Goal: Task Accomplishment & Management: Use online tool/utility

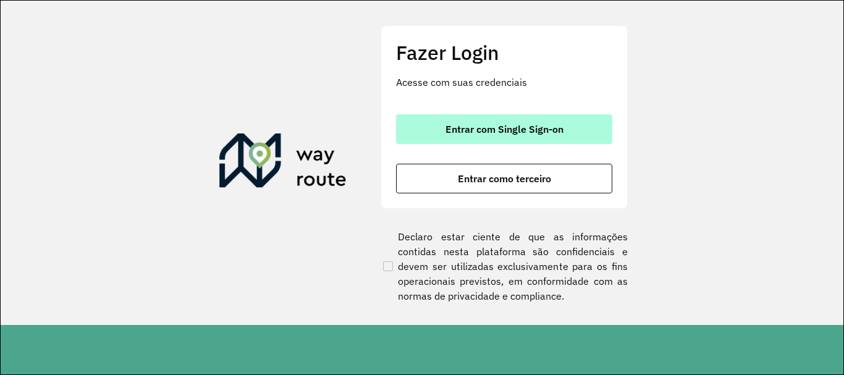
click at [461, 133] on span "Entrar com Single Sign-on" at bounding box center [504, 129] width 118 height 10
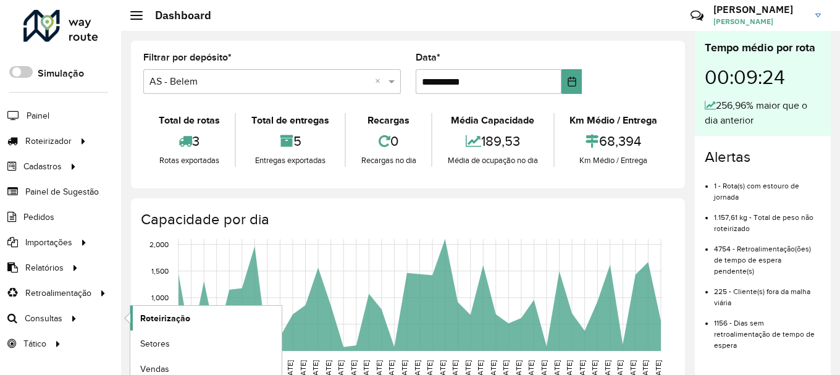
click at [169, 324] on span "Roteirização" at bounding box center [165, 318] width 50 height 13
click at [160, 345] on span "Setores" at bounding box center [155, 343] width 30 height 13
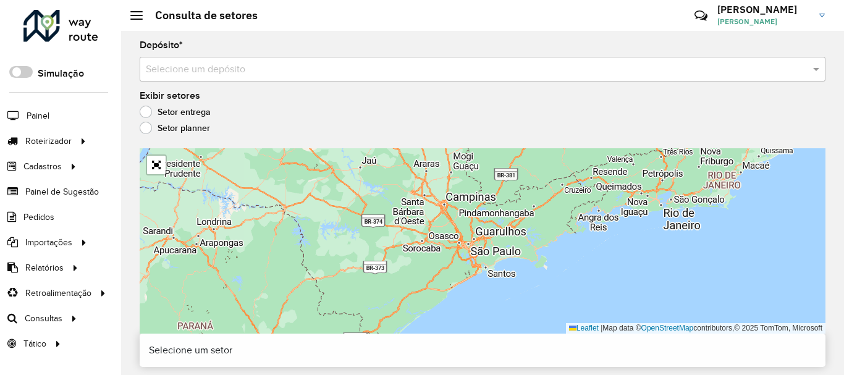
click at [265, 59] on div "Selecione um depósito" at bounding box center [483, 69] width 686 height 25
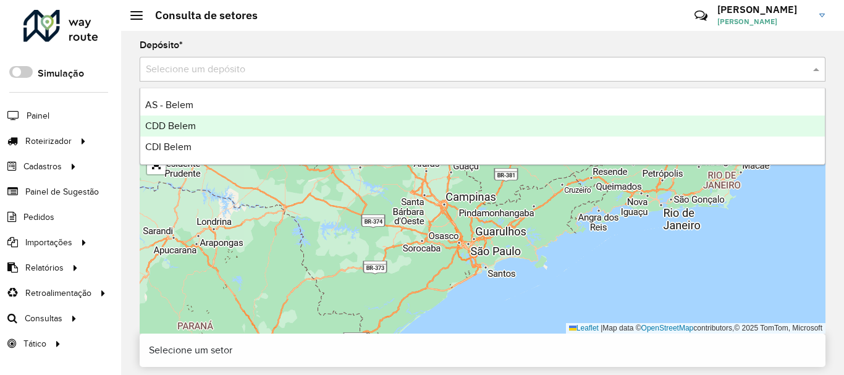
click at [160, 125] on span "CDD Belem" at bounding box center [170, 125] width 51 height 11
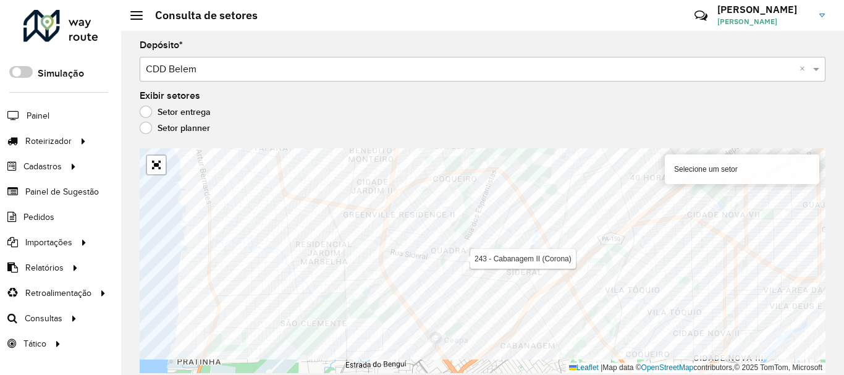
click at [497, 129] on formly-group "Depósito * Selecione um depósito × CDD Belem × Exibir setores Setor entrega Set…" at bounding box center [483, 207] width 686 height 332
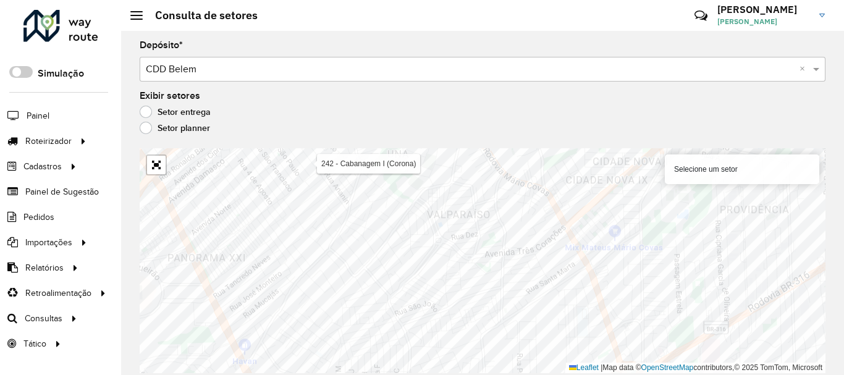
click at [337, 374] on html "Aguarde... Pop-up bloqueado! Seu navegador bloqueou automáticamente a abertura …" at bounding box center [422, 187] width 844 height 375
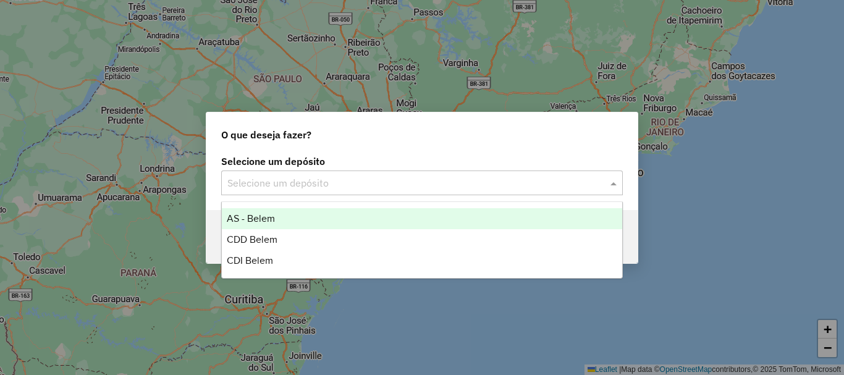
click at [462, 181] on input "text" at bounding box center [409, 183] width 365 height 15
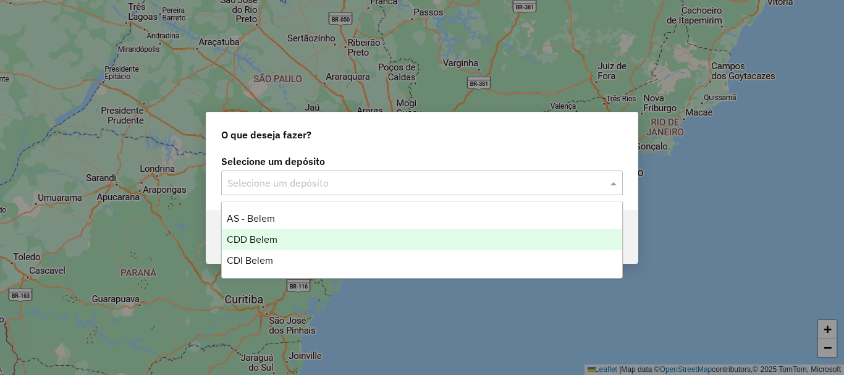
click at [235, 239] on span "CDD Belem" at bounding box center [252, 239] width 51 height 11
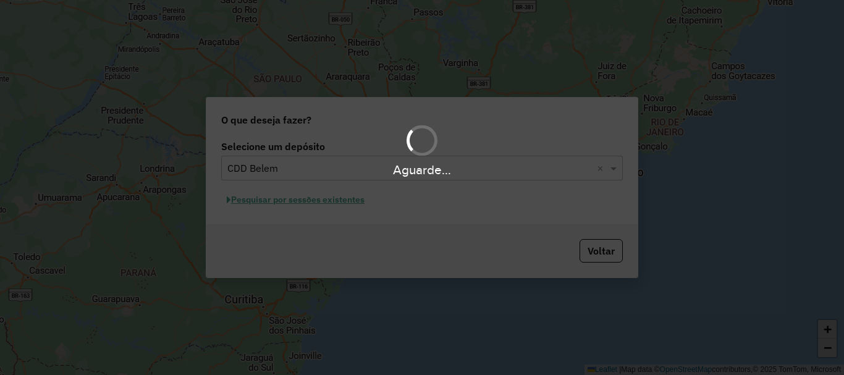
click at [313, 203] on div "Aguarde..." at bounding box center [422, 187] width 844 height 375
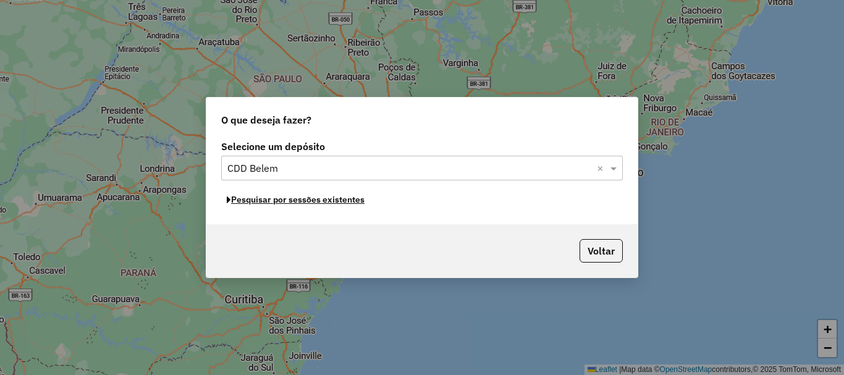
click at [313, 203] on button "Pesquisar por sessões existentes" at bounding box center [295, 199] width 149 height 19
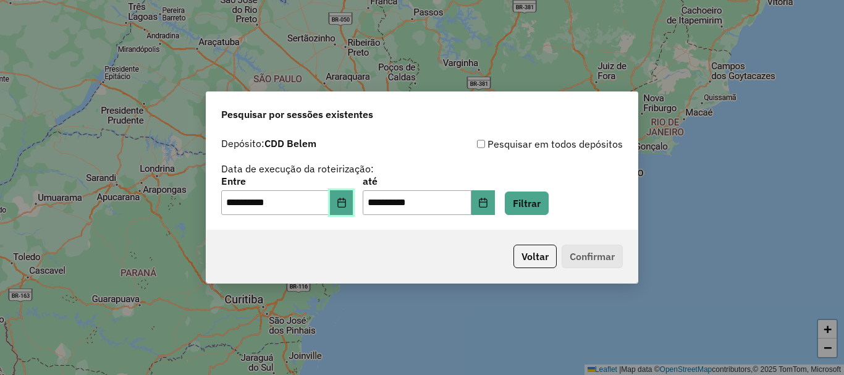
click at [347, 207] on icon "Choose Date" at bounding box center [342, 203] width 10 height 10
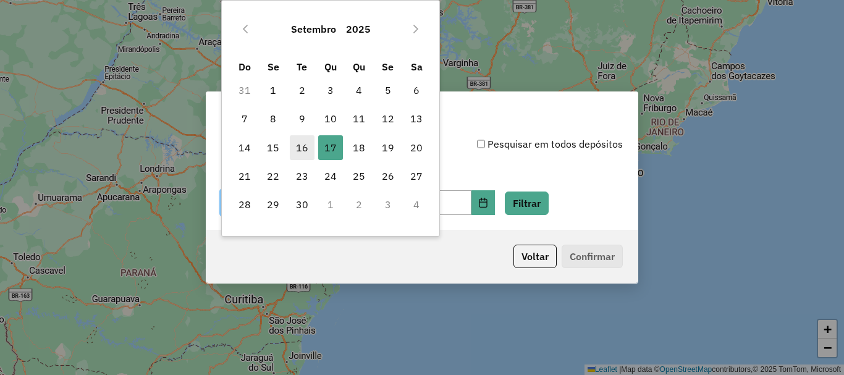
click at [304, 149] on span "16" at bounding box center [302, 147] width 25 height 25
type input "**********"
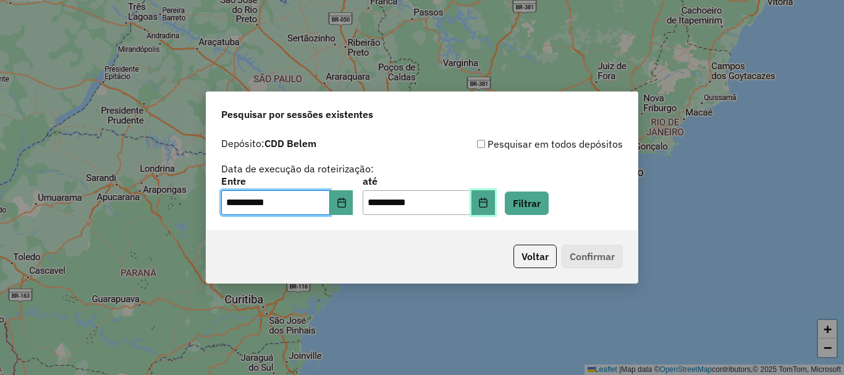
click at [495, 208] on button "Choose Date" at bounding box center [482, 202] width 23 height 25
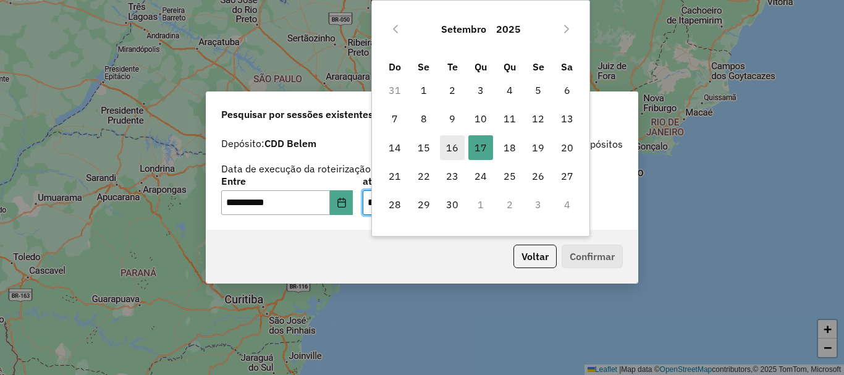
click at [456, 140] on span "16" at bounding box center [452, 147] width 25 height 25
type input "**********"
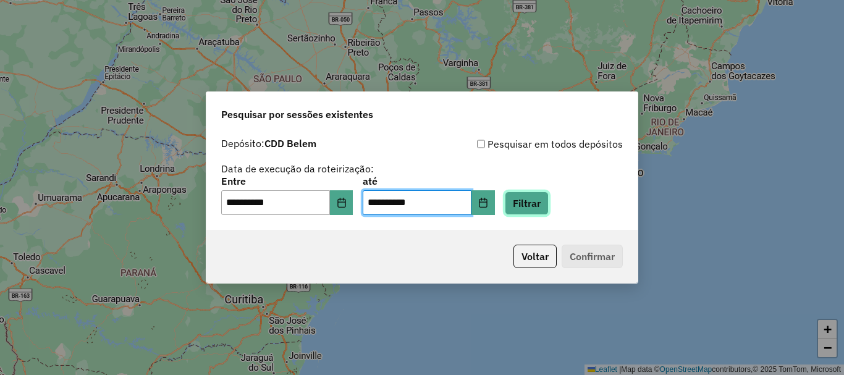
click at [545, 200] on button "Filtrar" at bounding box center [527, 203] width 44 height 23
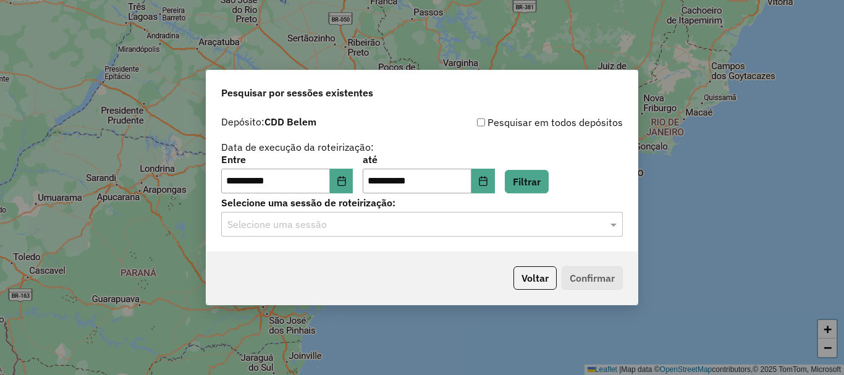
click at [374, 239] on div "**********" at bounding box center [421, 180] width 431 height 141
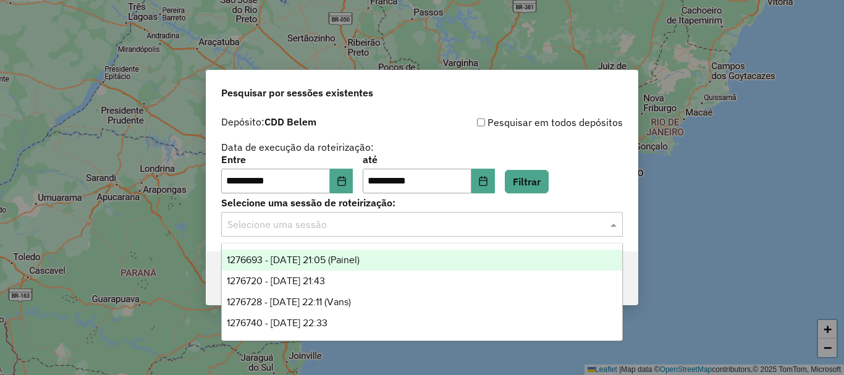
click at [306, 229] on input "text" at bounding box center [409, 224] width 365 height 15
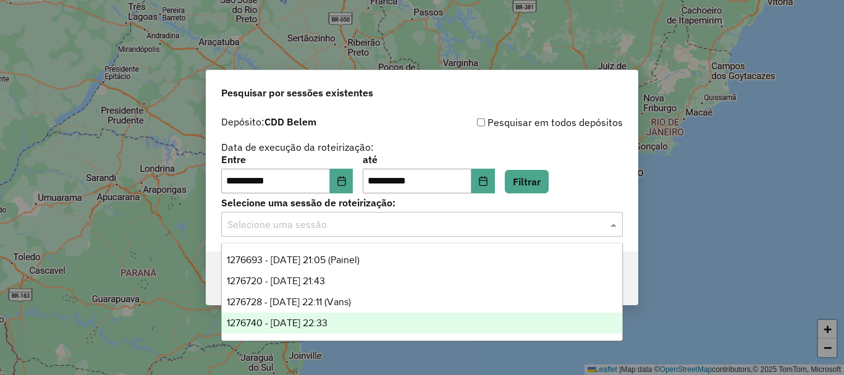
click at [309, 329] on div "1276740 - 16/09/2025 22:33" at bounding box center [422, 323] width 400 height 21
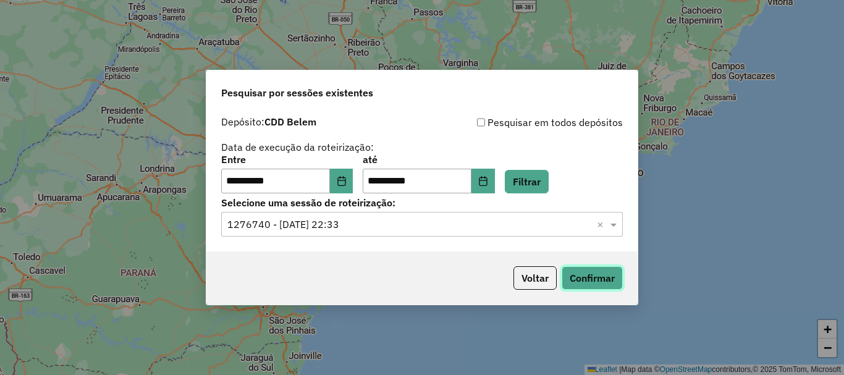
click at [619, 281] on button "Confirmar" at bounding box center [592, 277] width 61 height 23
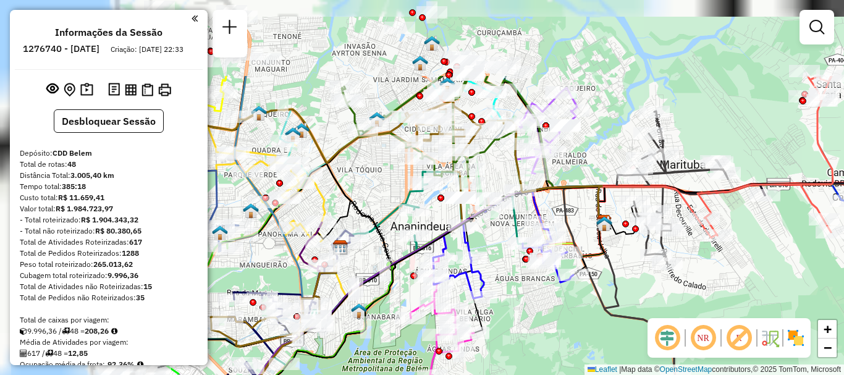
drag, startPoint x: 379, startPoint y: 216, endPoint x: 664, endPoint y: 321, distance: 304.2
click at [654, 319] on hb-router-mapa "Informações da Sessão 1276740 - 16/09/2025 Criação: 15/09/2025 22:33 Desbloquea…" at bounding box center [422, 187] width 844 height 375
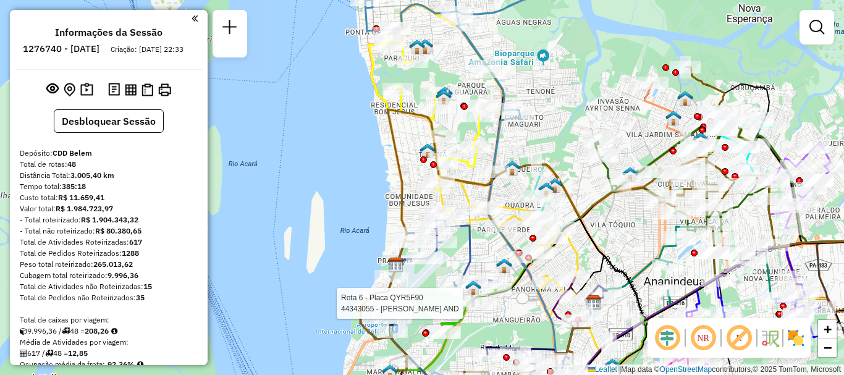
select select "**********"
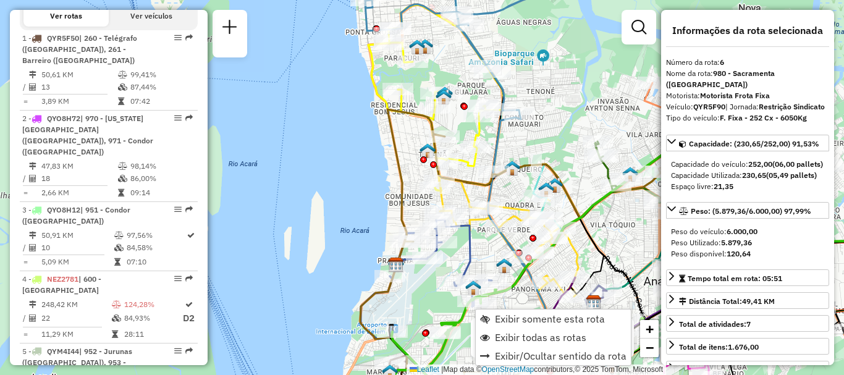
scroll to position [874, 0]
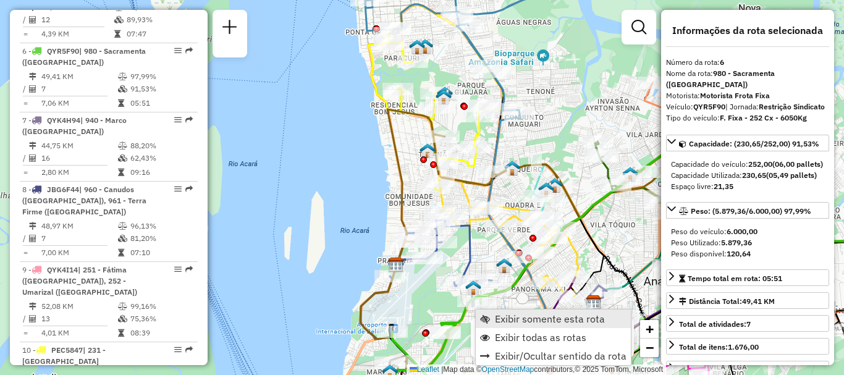
click at [492, 321] on link "Exibir somente esta rota" at bounding box center [553, 319] width 155 height 19
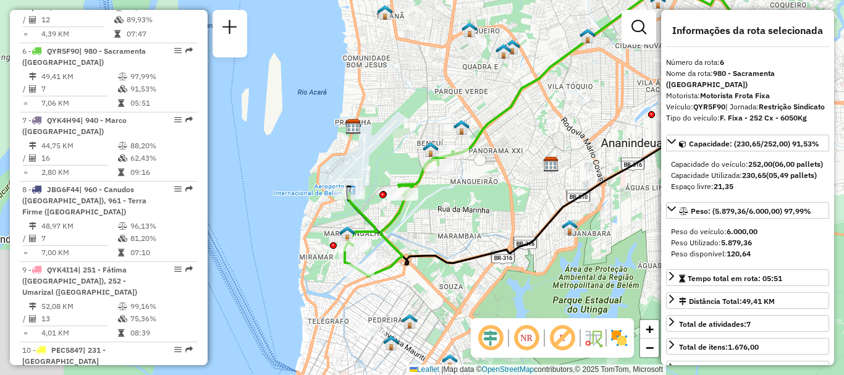
drag, startPoint x: 348, startPoint y: 256, endPoint x: 512, endPoint y: 195, distance: 174.8
click at [512, 195] on div "Janela de atendimento Grade de atendimento Capacidade Transportadoras Veículos …" at bounding box center [422, 187] width 844 height 375
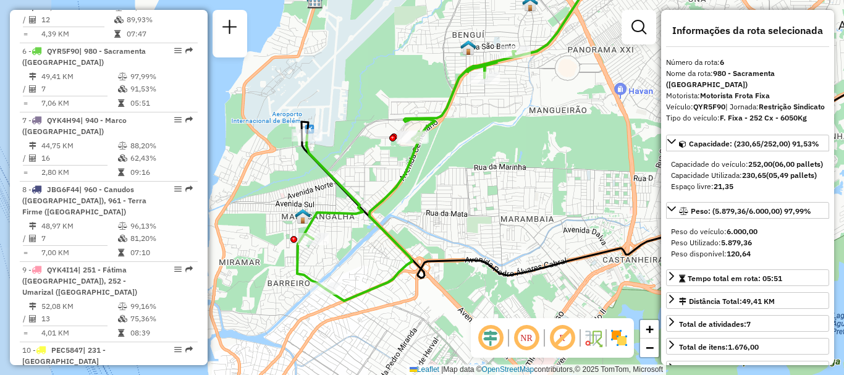
drag, startPoint x: 399, startPoint y: 256, endPoint x: 473, endPoint y: 250, distance: 75.1
click at [473, 250] on div "Janela de atendimento Grade de atendimento Capacidade Transportadoras Veículos …" at bounding box center [422, 187] width 844 height 375
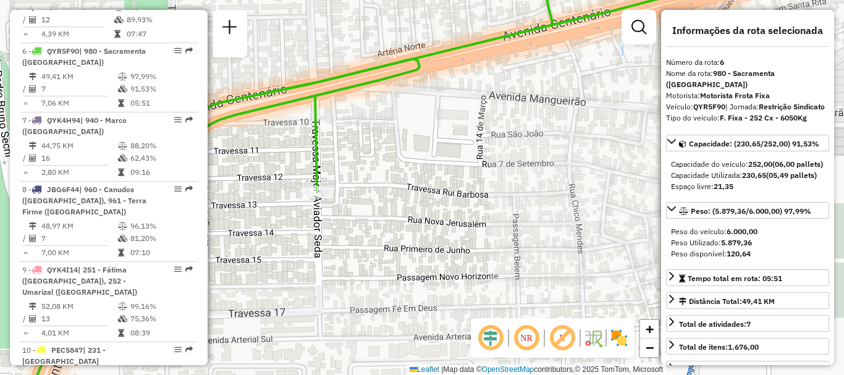
drag, startPoint x: 534, startPoint y: 60, endPoint x: 507, endPoint y: 251, distance: 192.9
click at [507, 250] on div "Janela de atendimento Grade de atendimento Capacidade Transportadoras Veículos …" at bounding box center [422, 187] width 844 height 375
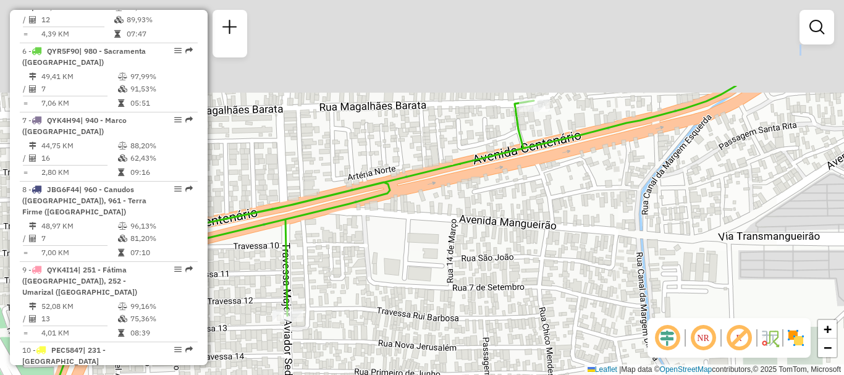
drag, startPoint x: 485, startPoint y: 188, endPoint x: 455, endPoint y: 312, distance: 127.1
click at [455, 312] on div "Janela de atendimento Grade de atendimento Capacidade Transportadoras Veículos …" at bounding box center [422, 187] width 844 height 375
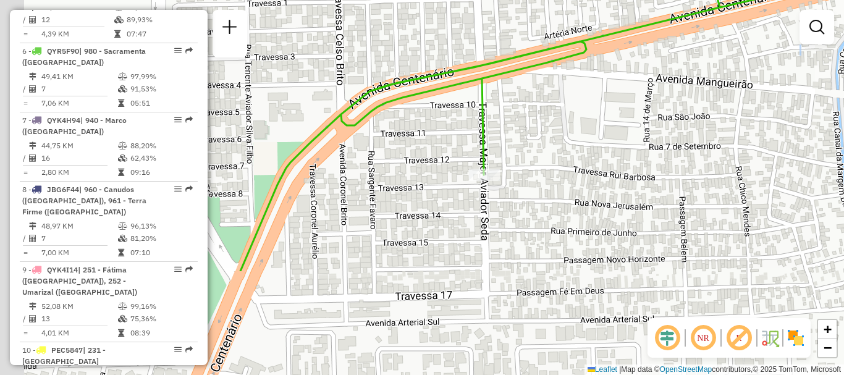
drag, startPoint x: 406, startPoint y: 268, endPoint x: 641, endPoint y: 99, distance: 289.6
click at [631, 111] on div "Janela de atendimento Grade de atendimento Capacidade Transportadoras Veículos …" at bounding box center [422, 187] width 844 height 375
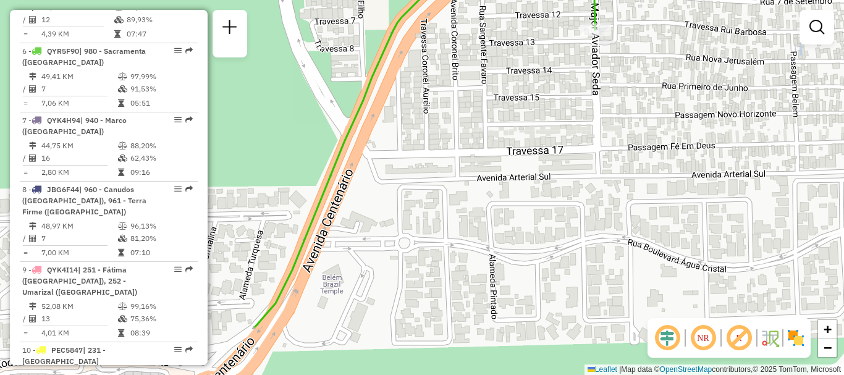
drag, startPoint x: 416, startPoint y: 262, endPoint x: 462, endPoint y: 155, distance: 116.5
click at [462, 155] on div "Janela de atendimento Grade de atendimento Capacidade Transportadoras Veículos …" at bounding box center [422, 187] width 844 height 375
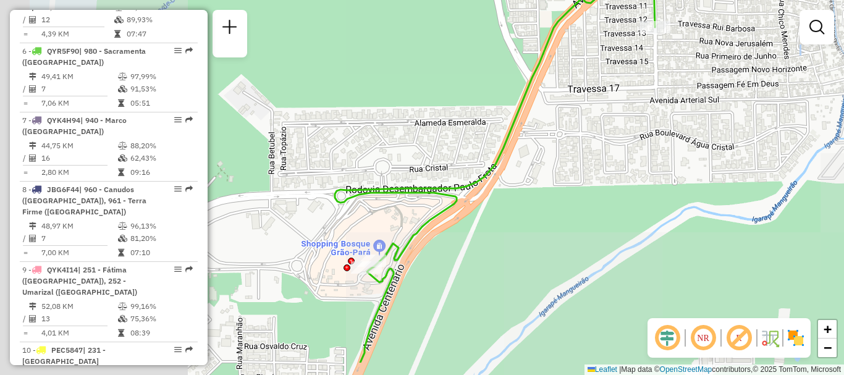
drag, startPoint x: 484, startPoint y: 213, endPoint x: 554, endPoint y: 188, distance: 73.3
click at [545, 191] on div "Janela de atendimento Grade de atendimento Capacidade Transportadoras Veículos …" at bounding box center [422, 187] width 844 height 375
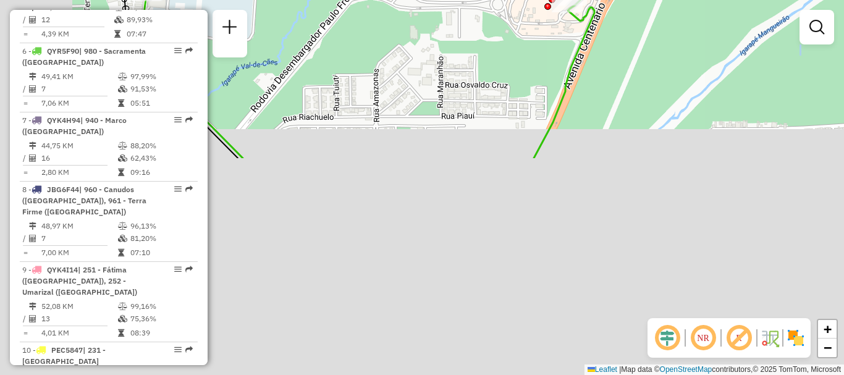
drag, startPoint x: 449, startPoint y: 289, endPoint x: 643, endPoint y: 9, distance: 340.9
click at [640, 14] on div "Janela de atendimento Grade de atendimento Capacidade Transportadoras Veículos …" at bounding box center [422, 187] width 844 height 375
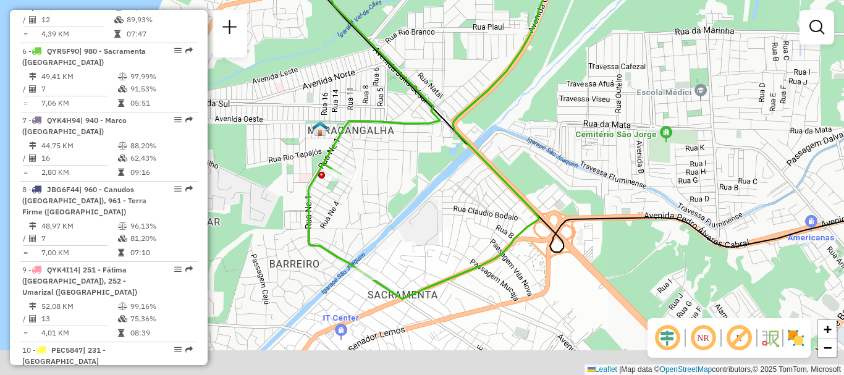
drag, startPoint x: 584, startPoint y: 230, endPoint x: 536, endPoint y: 171, distance: 76.4
click at [536, 171] on div "Janela de atendimento Grade de atendimento Capacidade Transportadoras Veículos …" at bounding box center [422, 187] width 844 height 375
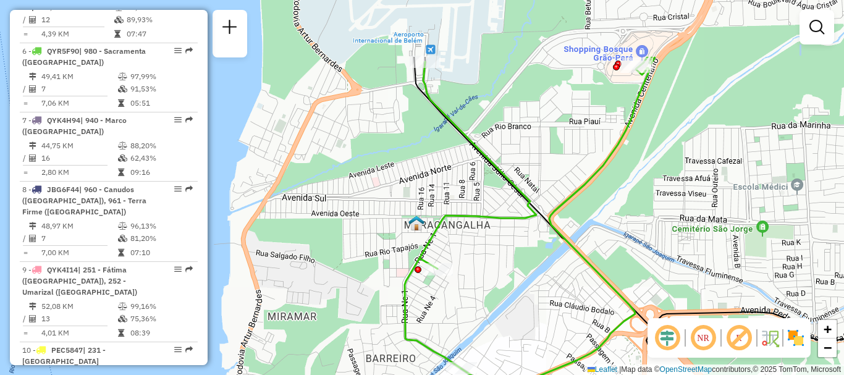
drag, startPoint x: 534, startPoint y: 253, endPoint x: 632, endPoint y: 354, distance: 140.7
click at [630, 349] on div "Janela de atendimento Grade de atendimento Capacidade Transportadoras Veículos …" at bounding box center [422, 187] width 844 height 375
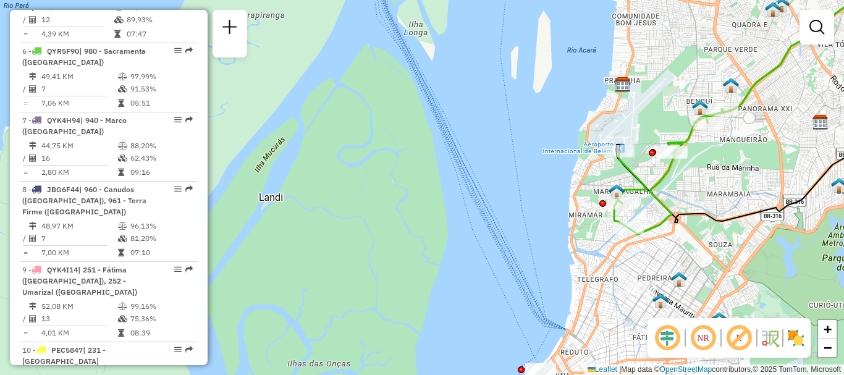
drag, startPoint x: 693, startPoint y: 226, endPoint x: 602, endPoint y: 300, distance: 116.8
click at [602, 300] on div "Janela de atendimento Grade de atendimento Capacidade Transportadoras Veículos …" at bounding box center [422, 187] width 844 height 375
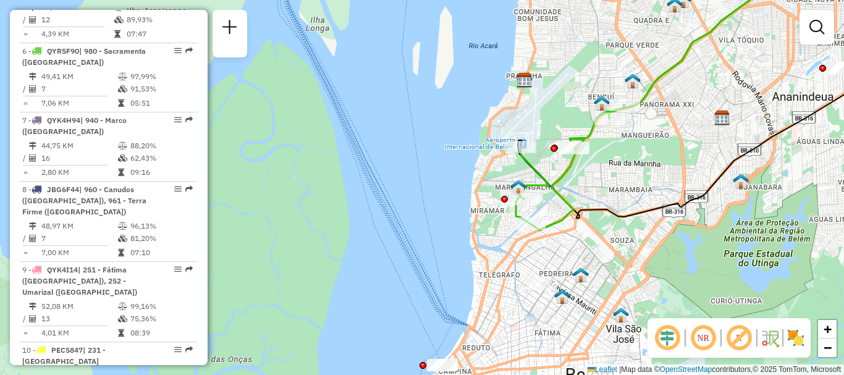
drag, startPoint x: 623, startPoint y: 245, endPoint x: 676, endPoint y: 124, distance: 132.0
click at [676, 124] on div "Janela de atendimento Grade de atendimento Capacidade Transportadoras Veículos …" at bounding box center [422, 187] width 844 height 375
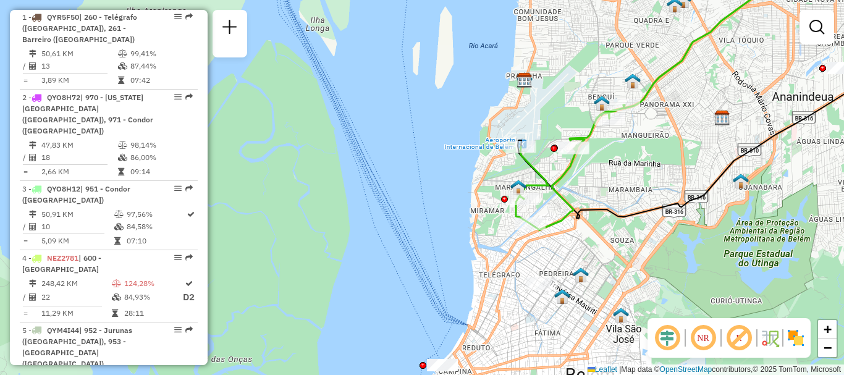
scroll to position [441, 0]
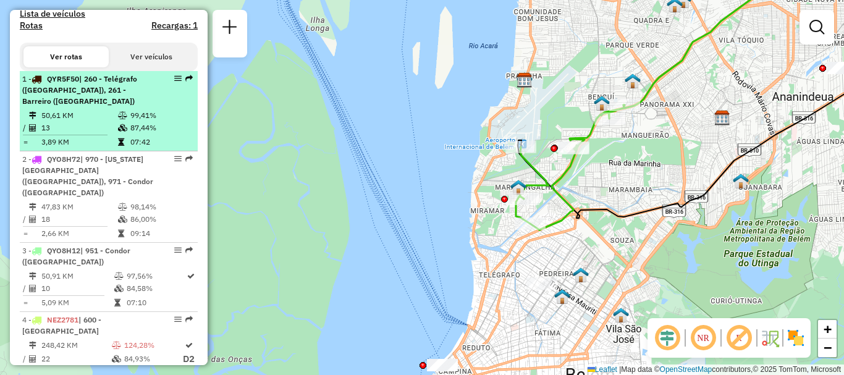
click at [109, 106] on span "| 260 - Telégrafo (Bohemia), 261 - Barreiro (Bohemia)" at bounding box center [79, 90] width 115 height 32
select select "**********"
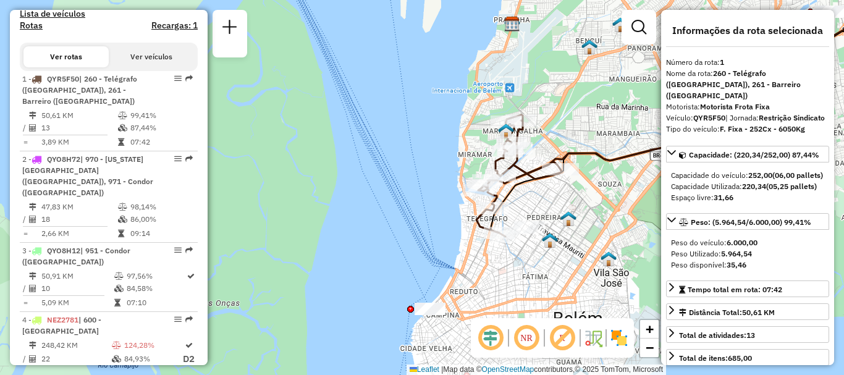
drag, startPoint x: 342, startPoint y: 268, endPoint x: 644, endPoint y: 200, distance: 309.8
click at [644, 200] on div "Janela de atendimento Grade de atendimento Capacidade Transportadoras Veículos …" at bounding box center [422, 187] width 844 height 375
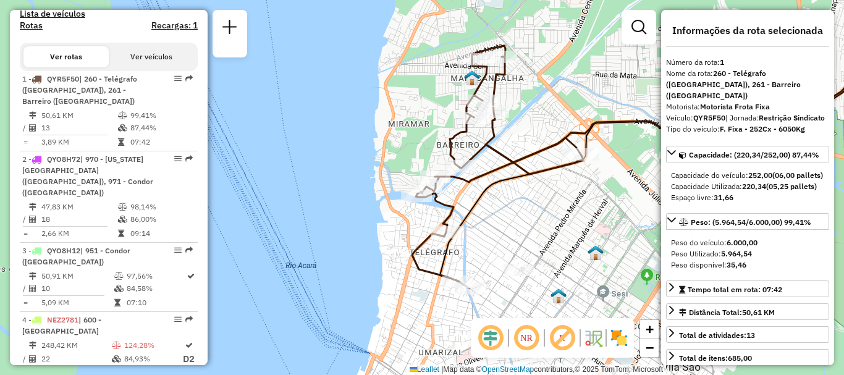
drag, startPoint x: 515, startPoint y: 196, endPoint x: 536, endPoint y: 226, distance: 37.2
click at [536, 226] on div "Janela de atendimento Grade de atendimento Capacidade Transportadoras Veículos …" at bounding box center [422, 187] width 844 height 375
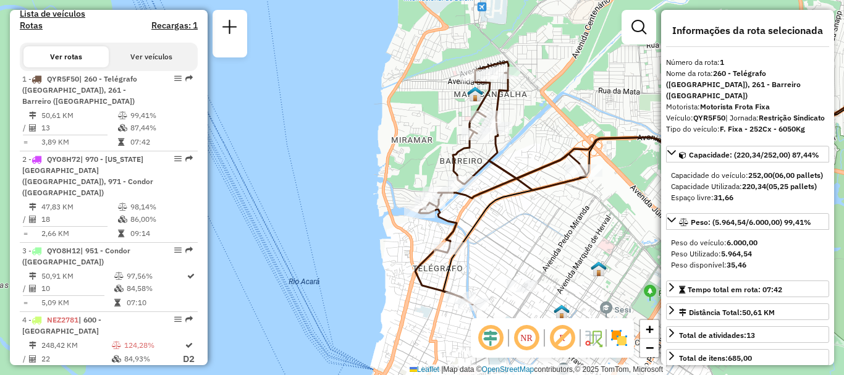
drag, startPoint x: 536, startPoint y: 226, endPoint x: 539, endPoint y: 243, distance: 16.9
click at [539, 243] on div "Janela de atendimento Grade de atendimento Capacidade Transportadoras Veículos …" at bounding box center [422, 187] width 844 height 375
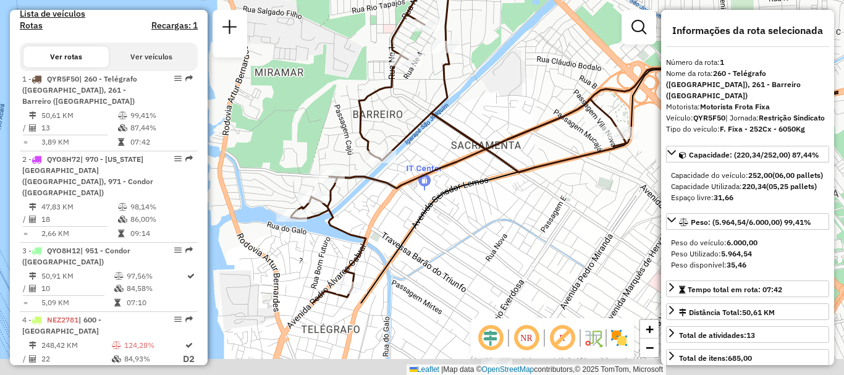
drag, startPoint x: 544, startPoint y: 138, endPoint x: 515, endPoint y: 104, distance: 45.1
click at [515, 104] on div "Janela de atendimento Grade de atendimento Capacidade Transportadoras Veículos …" at bounding box center [422, 187] width 844 height 375
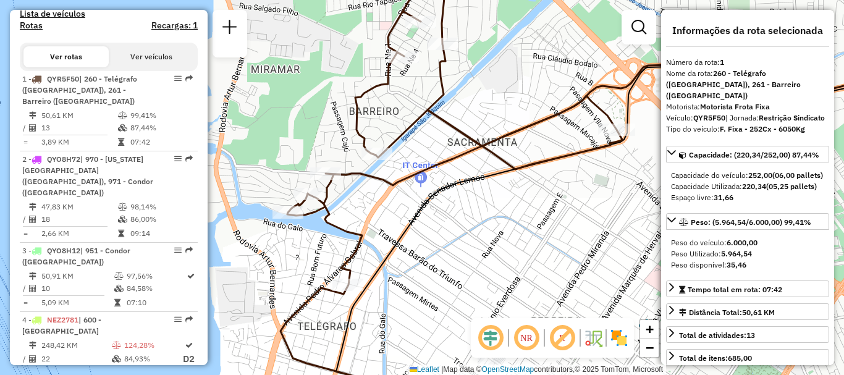
drag, startPoint x: 520, startPoint y: 245, endPoint x: 502, endPoint y: 172, distance: 74.5
click at [502, 186] on div "Janela de atendimento Grade de atendimento Capacidade Transportadoras Veículos …" at bounding box center [422, 187] width 844 height 375
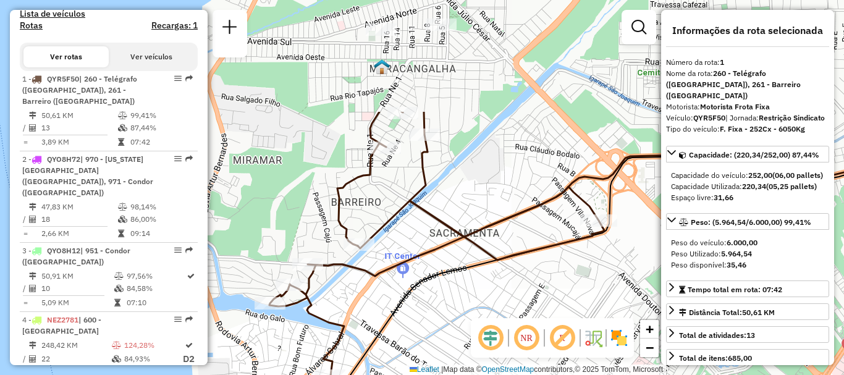
drag, startPoint x: 475, startPoint y: 219, endPoint x: 469, endPoint y: 366, distance: 147.2
click at [469, 366] on div "Janela de atendimento Grade de atendimento Capacidade Transportadoras Veículos …" at bounding box center [422, 187] width 844 height 375
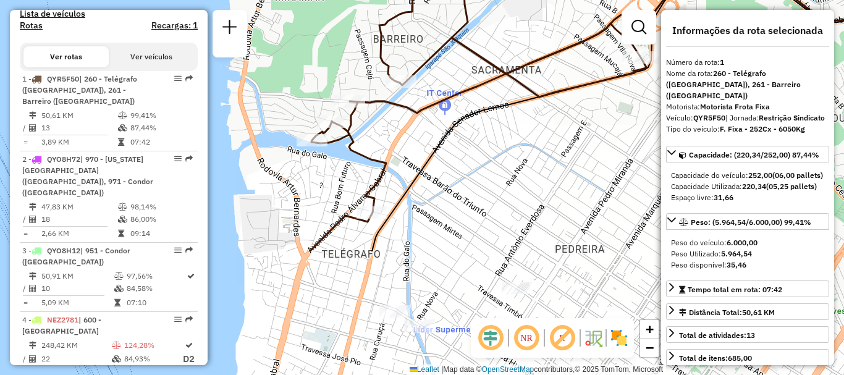
drag, startPoint x: 466, startPoint y: 271, endPoint x: 502, endPoint y: 130, distance: 144.8
click at [502, 130] on div "Janela de atendimento Grade de atendimento Capacidade Transportadoras Veículos …" at bounding box center [422, 187] width 844 height 375
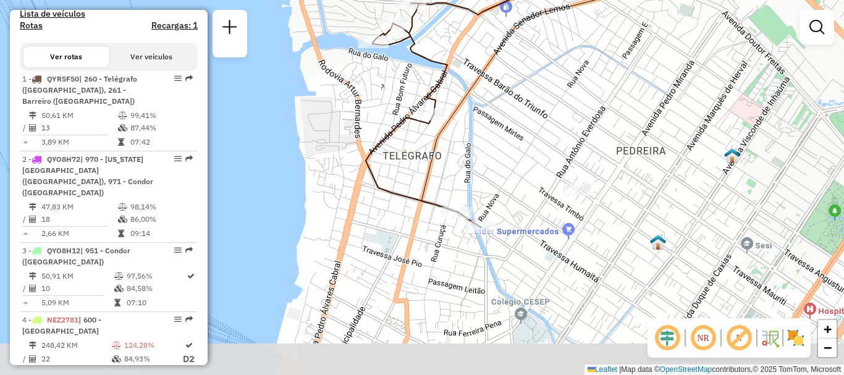
drag, startPoint x: 450, startPoint y: 260, endPoint x: 505, endPoint y: 172, distance: 103.5
click at [505, 172] on div "Janela de atendimento Grade de atendimento Capacidade Transportadoras Veículos …" at bounding box center [422, 187] width 844 height 375
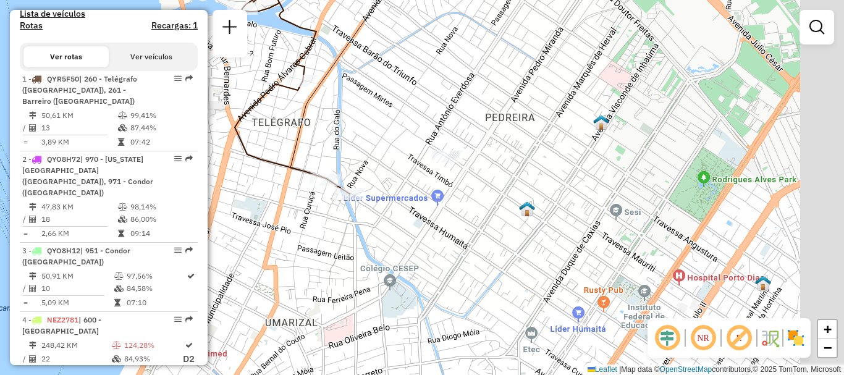
drag, startPoint x: 524, startPoint y: 179, endPoint x: 393, endPoint y: 145, distance: 135.3
click at [393, 145] on div "Janela de atendimento Grade de atendimento Capacidade Transportadoras Veículos …" at bounding box center [422, 187] width 844 height 375
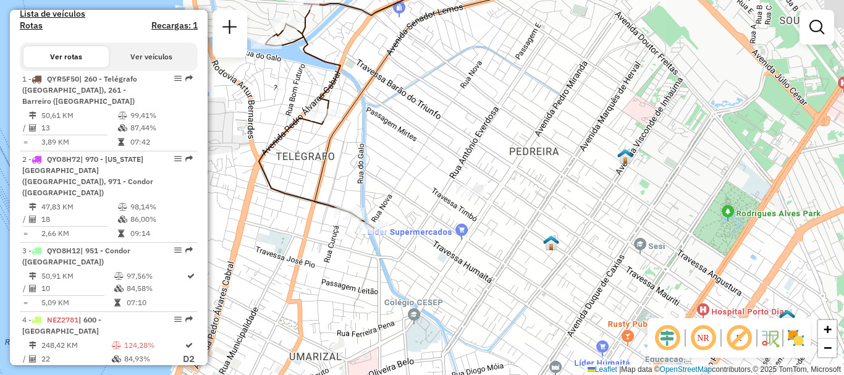
drag, startPoint x: 359, startPoint y: 125, endPoint x: 395, endPoint y: 184, distance: 69.1
click at [395, 184] on div "Janela de atendimento Grade de atendimento Capacidade Transportadoras Veículos …" at bounding box center [422, 187] width 844 height 375
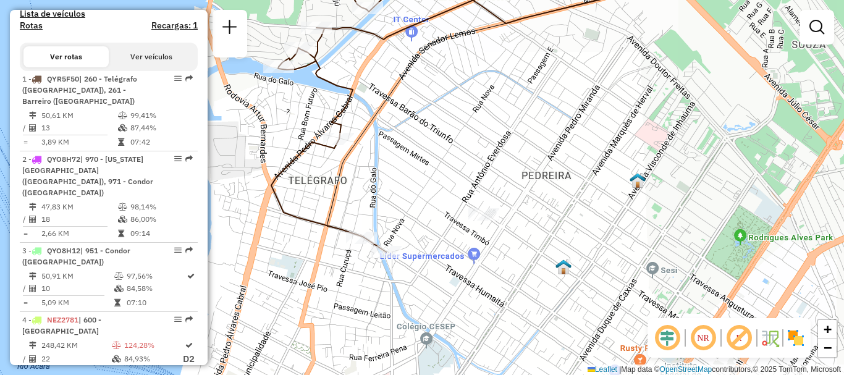
click at [704, 346] on em at bounding box center [703, 338] width 30 height 30
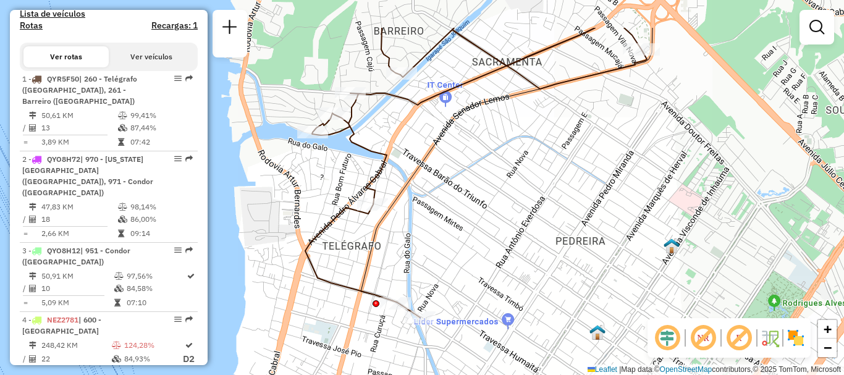
drag, startPoint x: 488, startPoint y: 201, endPoint x: 561, endPoint y: 310, distance: 130.9
click at [561, 310] on div "Janela de atendimento Grade de atendimento Capacidade Transportadoras Veículos …" at bounding box center [422, 187] width 844 height 375
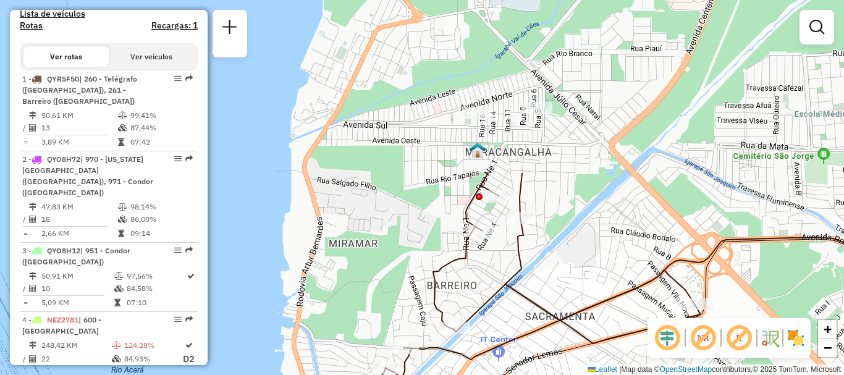
drag, startPoint x: 541, startPoint y: 188, endPoint x: 554, endPoint y: 399, distance: 211.1
click at [554, 374] on html "Aguarde... Pop-up bloqueado! Seu navegador bloqueou automáticamente a abertura …" at bounding box center [422, 187] width 844 height 375
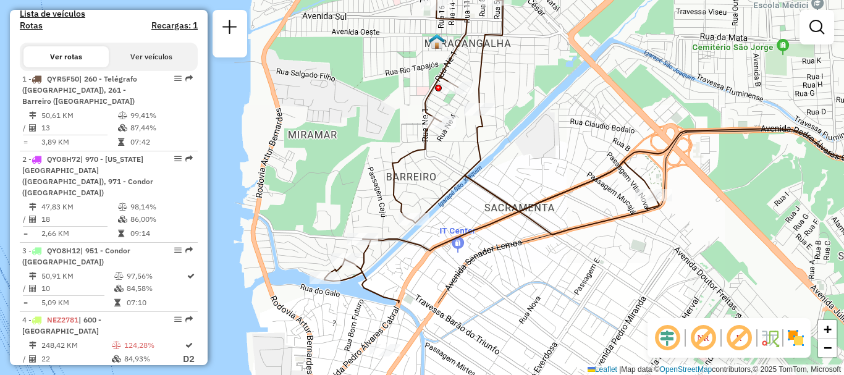
drag, startPoint x: 491, startPoint y: 268, endPoint x: 458, endPoint y: 172, distance: 101.2
click at [458, 172] on div "Janela de atendimento Grade de atendimento Capacidade Transportadoras Veículos …" at bounding box center [422, 187] width 844 height 375
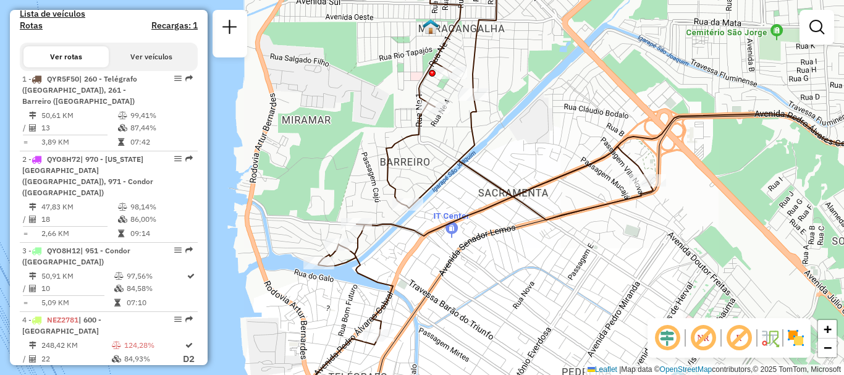
drag, startPoint x: 486, startPoint y: 277, endPoint x: 458, endPoint y: 202, distance: 80.3
click at [458, 206] on div "Janela de atendimento Grade de atendimento Capacidade Transportadoras Veículos …" at bounding box center [422, 187] width 844 height 375
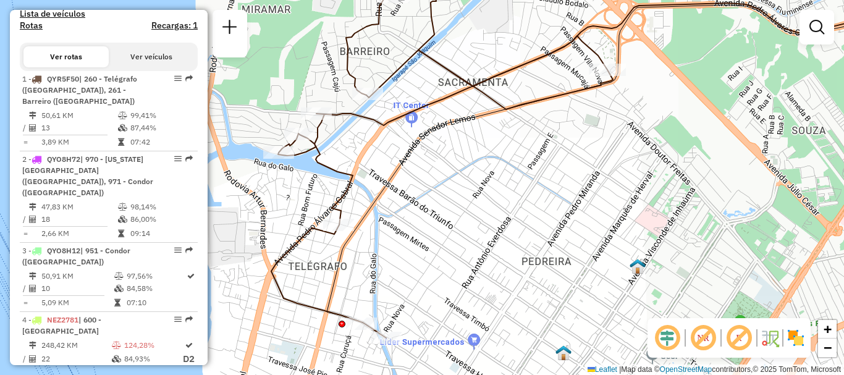
drag, startPoint x: 452, startPoint y: 238, endPoint x: 441, endPoint y: 192, distance: 47.7
click at [441, 194] on div "Janela de atendimento Grade de atendimento Capacidade Transportadoras Veículos …" at bounding box center [422, 187] width 844 height 375
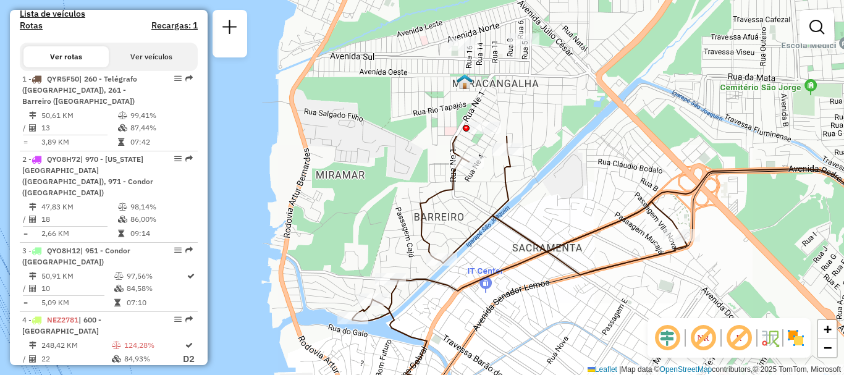
drag, startPoint x: 422, startPoint y: 239, endPoint x: 486, endPoint y: 377, distance: 152.0
click at [486, 374] on html "Aguarde... Pop-up bloqueado! Seu navegador bloqueou automáticamente a abertura …" at bounding box center [422, 187] width 844 height 375
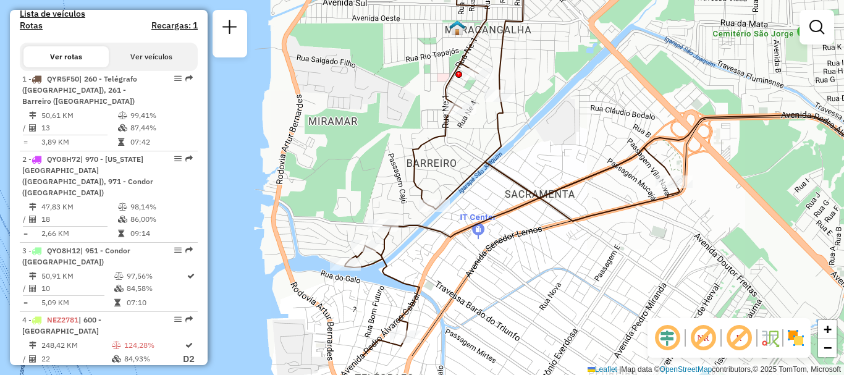
drag, startPoint x: 484, startPoint y: 365, endPoint x: 470, endPoint y: 274, distance: 91.8
click at [470, 274] on div "Janela de atendimento Grade de atendimento Capacidade Transportadoras Veículos …" at bounding box center [422, 187] width 844 height 375
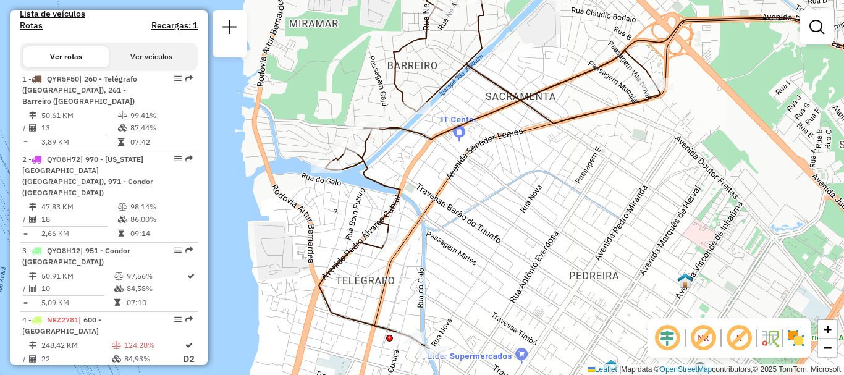
drag, startPoint x: 466, startPoint y: 272, endPoint x: 450, endPoint y: 203, distance: 70.4
click at [450, 204] on div "Janela de atendimento Grade de atendimento Capacidade Transportadoras Veículos …" at bounding box center [422, 187] width 844 height 375
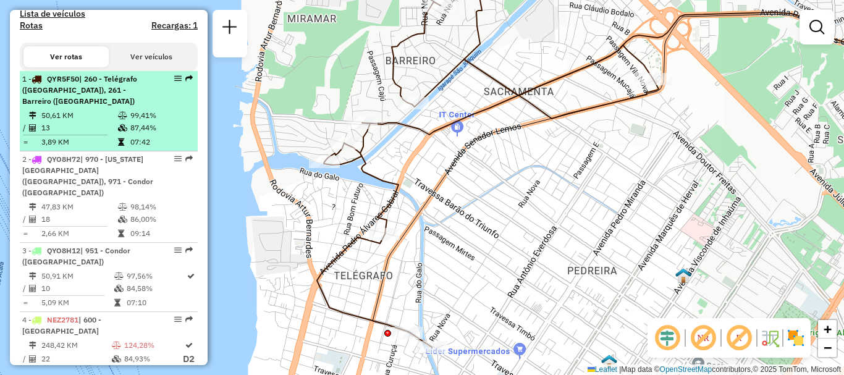
select select "**********"
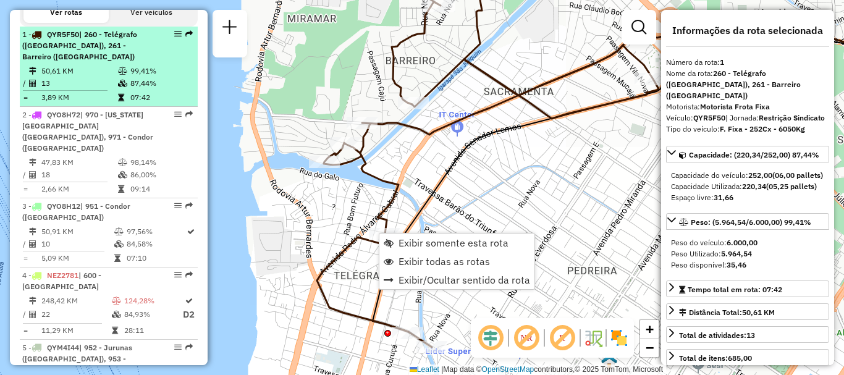
scroll to position [513, 0]
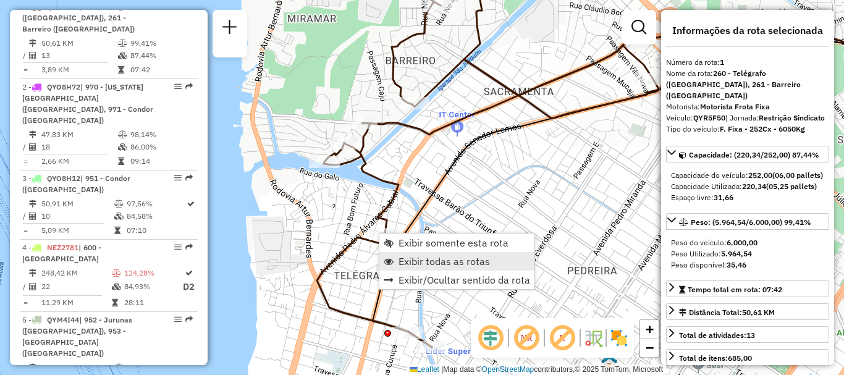
click at [454, 261] on span "Exibir todas as rotas" at bounding box center [444, 261] width 91 height 10
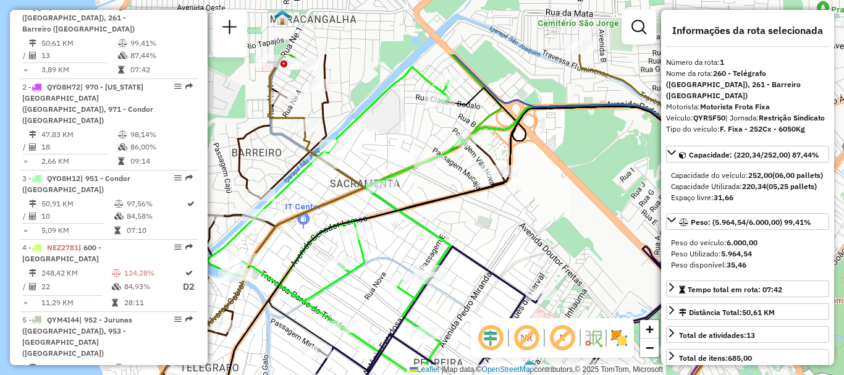
drag, startPoint x: 510, startPoint y: 125, endPoint x: 356, endPoint y: 217, distance: 179.3
click at [356, 217] on icon at bounding box center [485, 305] width 580 height 398
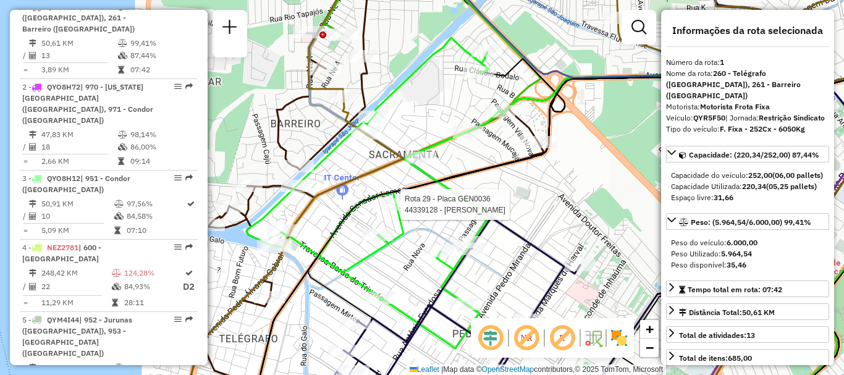
drag, startPoint x: 515, startPoint y: 237, endPoint x: 601, endPoint y: 206, distance: 91.5
click at [585, 206] on div "Rota 29 - Placa GEN0036 44339128 - JOZANA SOUSA SANTOS Janela de atendimento Gr…" at bounding box center [422, 187] width 844 height 375
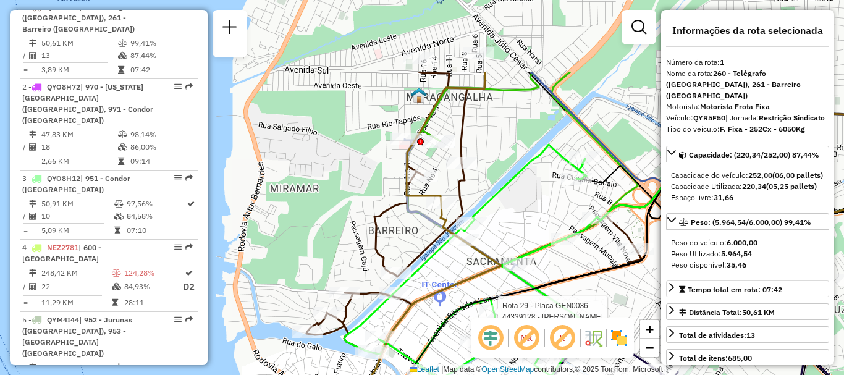
drag, startPoint x: 628, startPoint y: 210, endPoint x: 685, endPoint y: 318, distance: 121.6
click at [685, 318] on hb-router-mapa "Informações da Sessão 1276740 - 16/09/2025 Criação: 15/09/2025 22:33 Desbloquea…" at bounding box center [422, 187] width 844 height 375
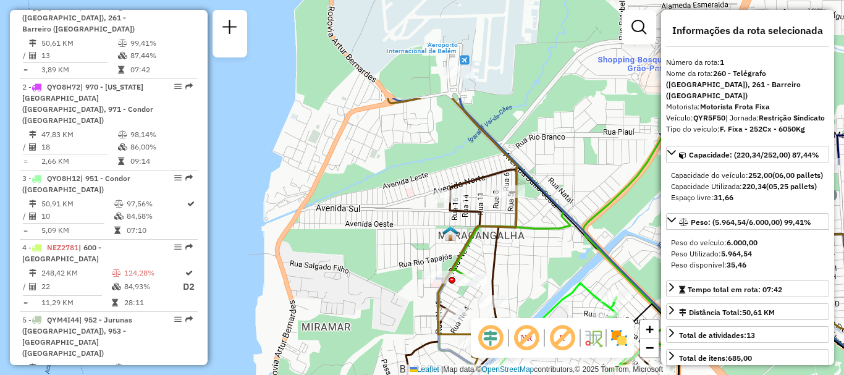
drag, startPoint x: 518, startPoint y: 143, endPoint x: 547, endPoint y: 279, distance: 139.0
click at [547, 279] on div "Rota 29 - Placa GEN0036 44339128 - JOZANA SOUSA SANTOS Janela de atendimento Gr…" at bounding box center [422, 187] width 844 height 375
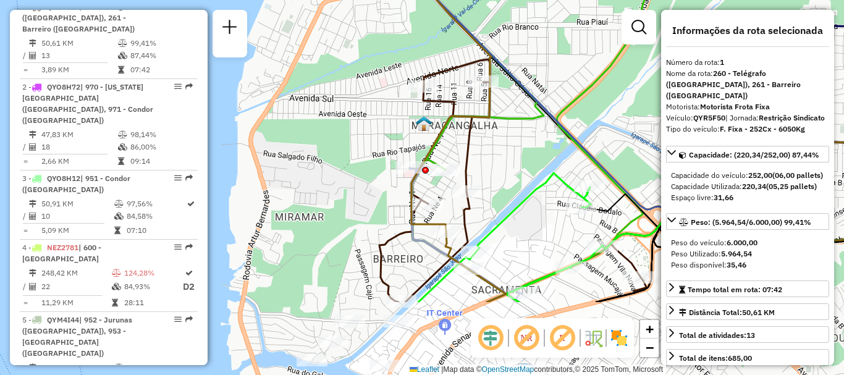
drag, startPoint x: 552, startPoint y: 259, endPoint x: 510, endPoint y: 55, distance: 208.2
click at [510, 55] on div "Rota 29 - Placa GEN0036 44339128 - JOZANA SOUSA SANTOS Janela de atendimento Gr…" at bounding box center [422, 187] width 844 height 375
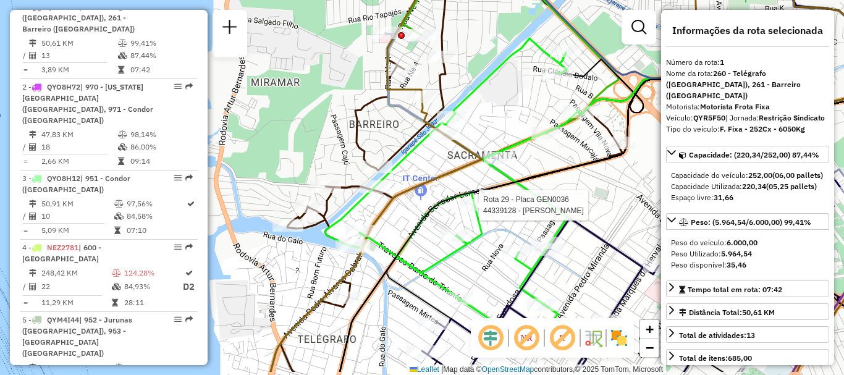
drag, startPoint x: 519, startPoint y: 140, endPoint x: 513, endPoint y: 110, distance: 30.9
click at [513, 110] on div "Rota 29 - Placa GEN0036 44339128 - JOZANA SOUSA SANTOS Janela de atendimento Gr…" at bounding box center [422, 187] width 844 height 375
drag, startPoint x: 570, startPoint y: 275, endPoint x: 610, endPoint y: 195, distance: 89.5
click at [599, 212] on div "Rota 29 - Placa GEN0036 44339128 - JOZANA SOUSA SANTOS Rota 29 - Placa GEN0036 …" at bounding box center [422, 187] width 844 height 375
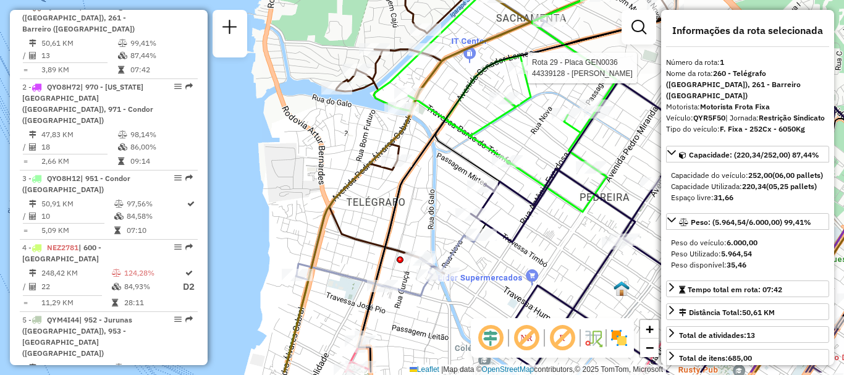
drag, startPoint x: 418, startPoint y: 281, endPoint x: 427, endPoint y: 205, distance: 77.2
click at [425, 215] on div "Rota 29 - Placa GEN0036 44339128 - JOZANA SOUSA SANTOS Janela de atendimento Gr…" at bounding box center [422, 187] width 844 height 375
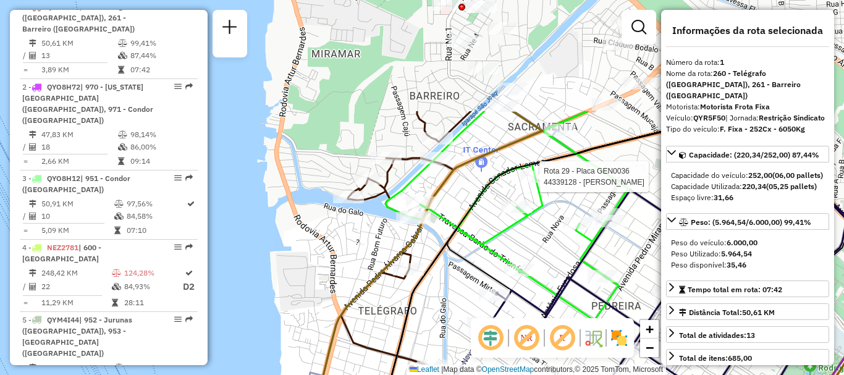
drag, startPoint x: 365, startPoint y: 222, endPoint x: 371, endPoint y: 355, distance: 133.0
click at [371, 355] on icon at bounding box center [590, 336] width 688 height 450
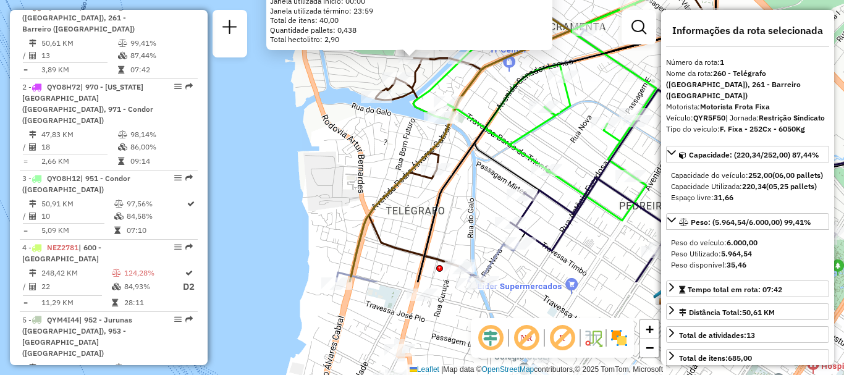
drag, startPoint x: 353, startPoint y: 258, endPoint x: 344, endPoint y: 137, distance: 122.1
click at [344, 137] on div "44351229 - LUCAS SOUSA MESQUITA Endereço: Mirandinha 180 Bairro: BARREIRO (BELE…" at bounding box center [422, 187] width 844 height 375
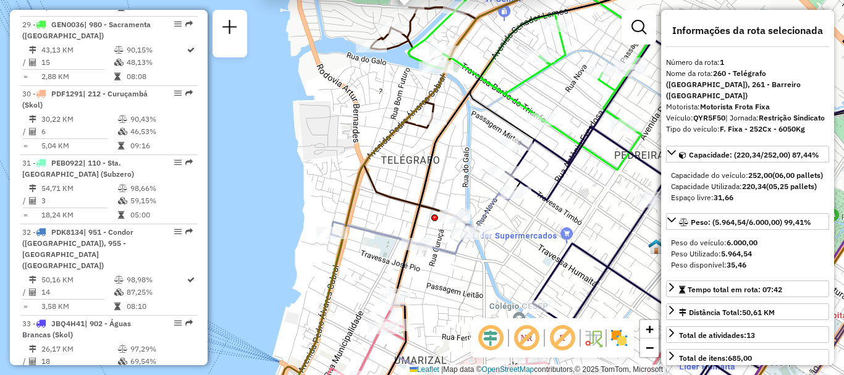
scroll to position [2676, 0]
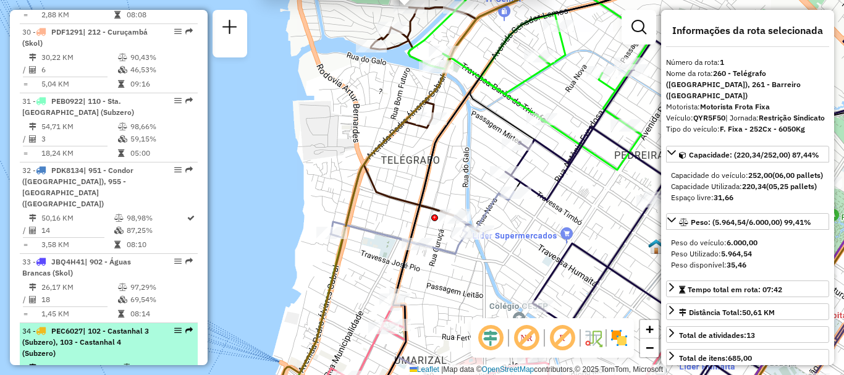
click at [80, 326] on span "| 102 - Castanhal 3 (Subzero), 103 - Castanhal 4 (Subzero)" at bounding box center [85, 342] width 127 height 32
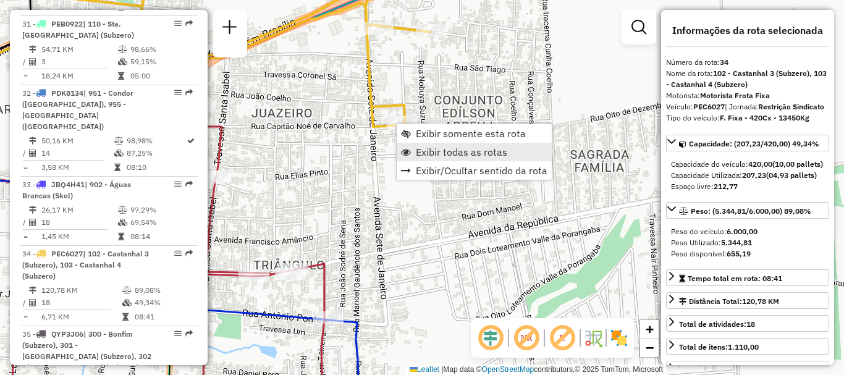
scroll to position [2878, 0]
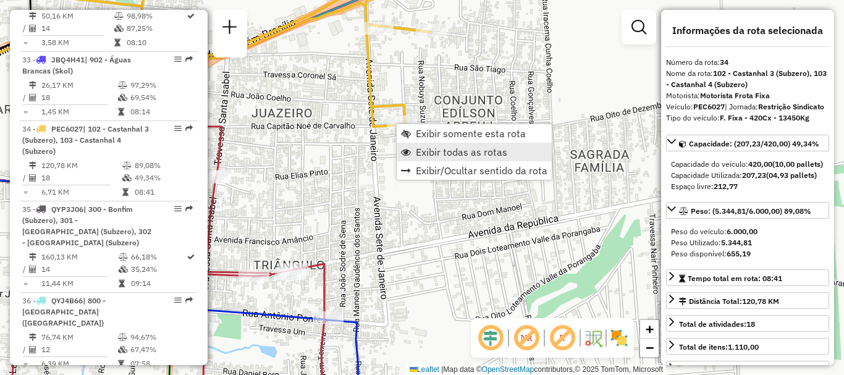
click at [420, 157] on span "Exibir todas as rotas" at bounding box center [461, 152] width 91 height 10
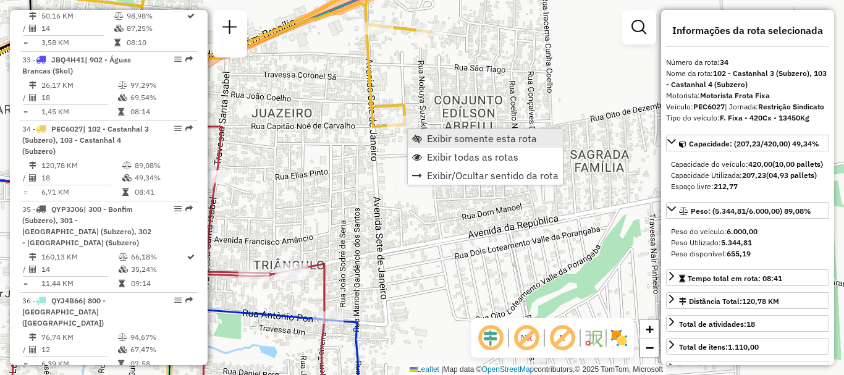
click at [418, 138] on span "Exibir somente esta rota" at bounding box center [417, 138] width 10 height 10
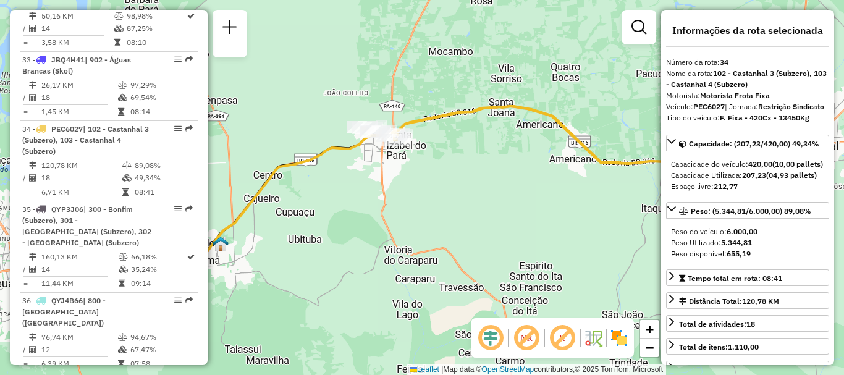
drag, startPoint x: 350, startPoint y: 190, endPoint x: 425, endPoint y: 220, distance: 81.0
click at [425, 220] on div "Janela de atendimento Grade de atendimento Capacidade Transportadoras Veículos …" at bounding box center [422, 187] width 844 height 375
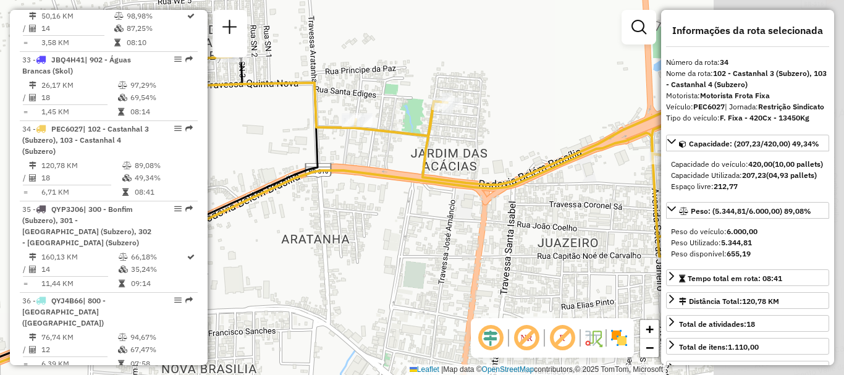
drag, startPoint x: 604, startPoint y: 206, endPoint x: 413, endPoint y: 281, distance: 205.0
click at [414, 280] on div "Janela de atendimento Grade de atendimento Capacidade Transportadoras Veículos …" at bounding box center [422, 187] width 844 height 375
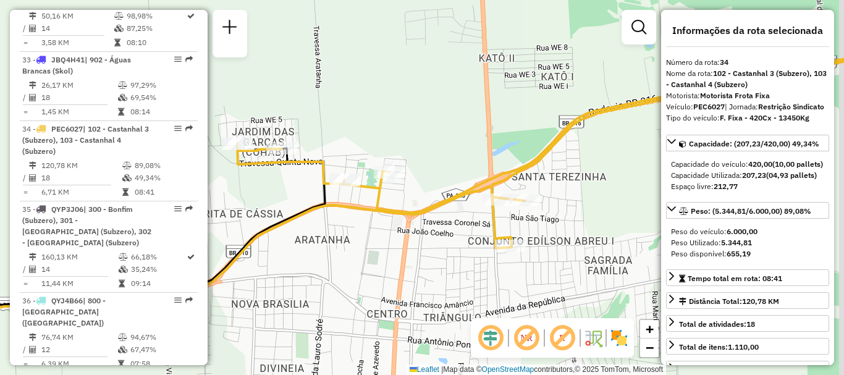
drag, startPoint x: 488, startPoint y: 222, endPoint x: 455, endPoint y: 234, distance: 34.8
click at [464, 232] on div "Janela de atendimento Grade de atendimento Capacidade Transportadoras Veículos …" at bounding box center [422, 187] width 844 height 375
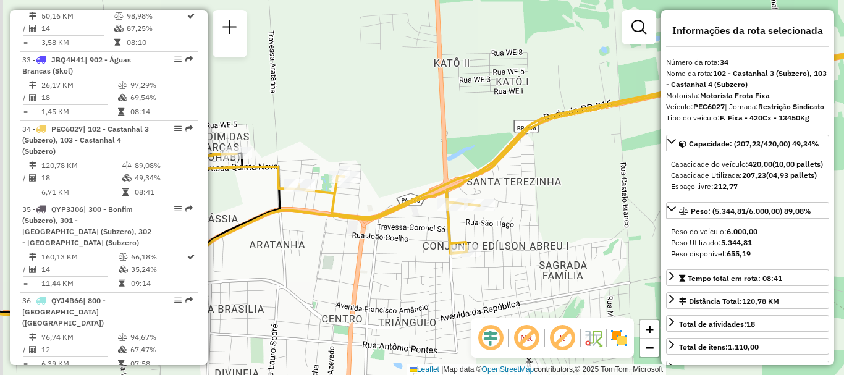
drag, startPoint x: 515, startPoint y: 234, endPoint x: 568, endPoint y: 236, distance: 53.2
click at [567, 236] on div "Janela de atendimento Grade de atendimento Capacidade Transportadoras Veículos …" at bounding box center [422, 187] width 844 height 375
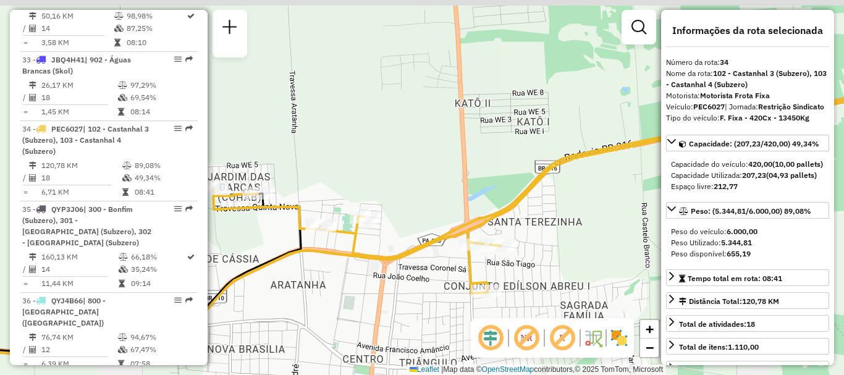
drag, startPoint x: 549, startPoint y: 234, endPoint x: 563, endPoint y: 282, distance: 50.2
click at [563, 282] on div "Janela de atendimento Grade de atendimento Capacidade Transportadoras Veículos …" at bounding box center [422, 187] width 844 height 375
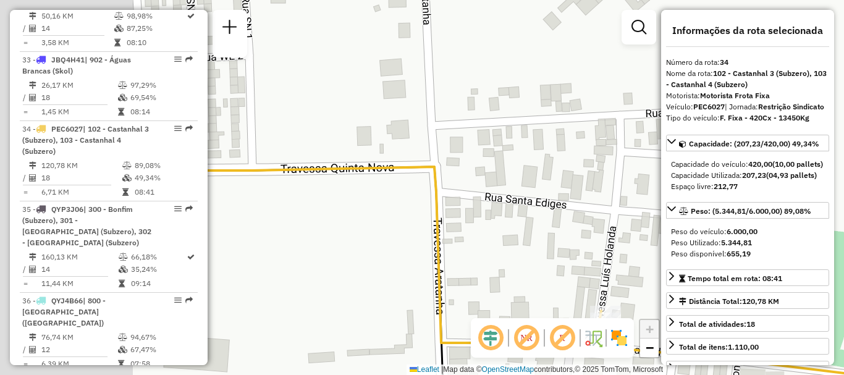
drag, startPoint x: 573, startPoint y: 354, endPoint x: 609, endPoint y: 341, distance: 38.7
click at [579, 354] on hb-router-mapa "Informações da Sessão 1276740 - 16/09/2025 Criação: 15/09/2025 22:33 Desbloquea…" at bounding box center [422, 187] width 844 height 375
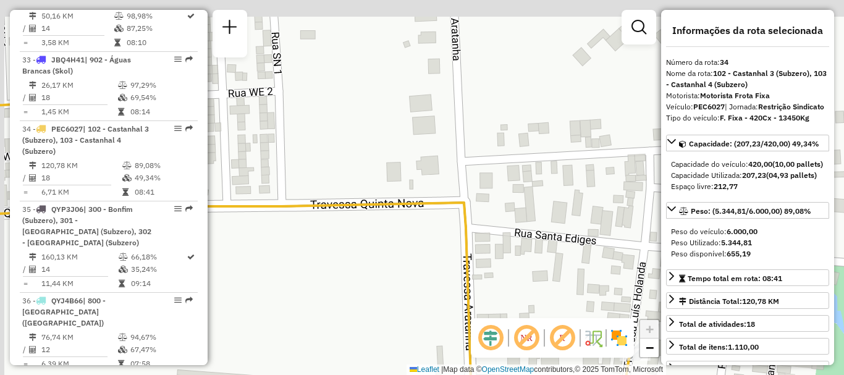
drag, startPoint x: 419, startPoint y: 213, endPoint x: 500, endPoint y: 266, distance: 96.8
click at [494, 266] on div "Janela de atendimento Grade de atendimento Capacidade Transportadoras Veículos …" at bounding box center [422, 187] width 844 height 375
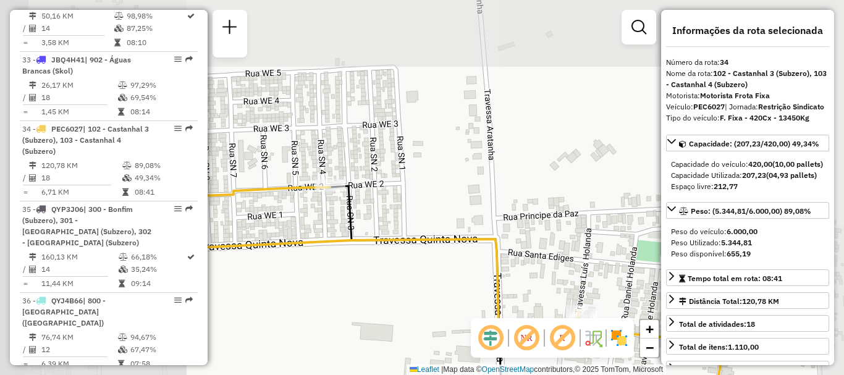
drag, startPoint x: 336, startPoint y: 248, endPoint x: 450, endPoint y: 256, distance: 113.9
click at [444, 256] on div "Janela de atendimento Grade de atendimento Capacidade Transportadoras Veículos …" at bounding box center [422, 187] width 844 height 375
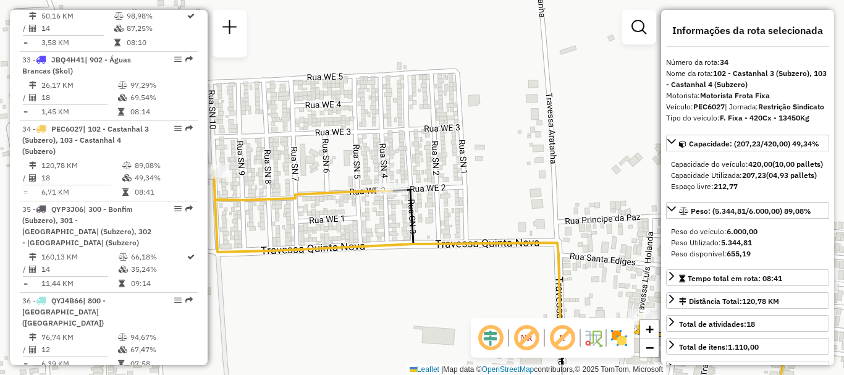
drag, startPoint x: 416, startPoint y: 276, endPoint x: 565, endPoint y: 286, distance: 148.6
click at [565, 286] on div "Janela de atendimento Grade de atendimento Capacidade Transportadoras Veículos …" at bounding box center [422, 187] width 844 height 375
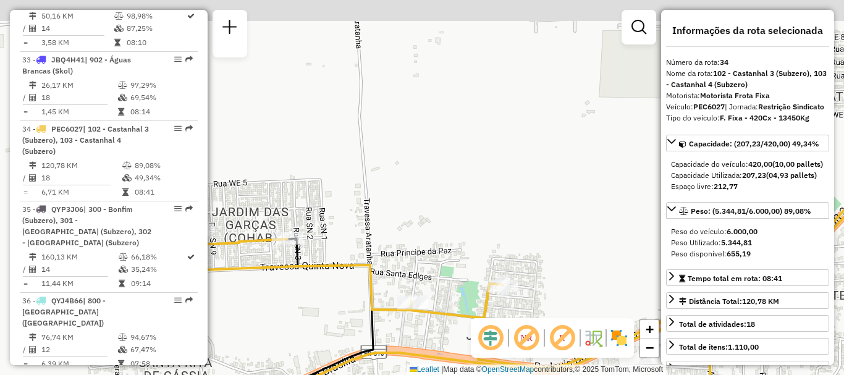
drag, startPoint x: 338, startPoint y: 284, endPoint x: 424, endPoint y: 323, distance: 94.9
click at [423, 323] on div "Janela de atendimento Grade de atendimento Capacidade Transportadoras Veículos …" at bounding box center [422, 187] width 844 height 375
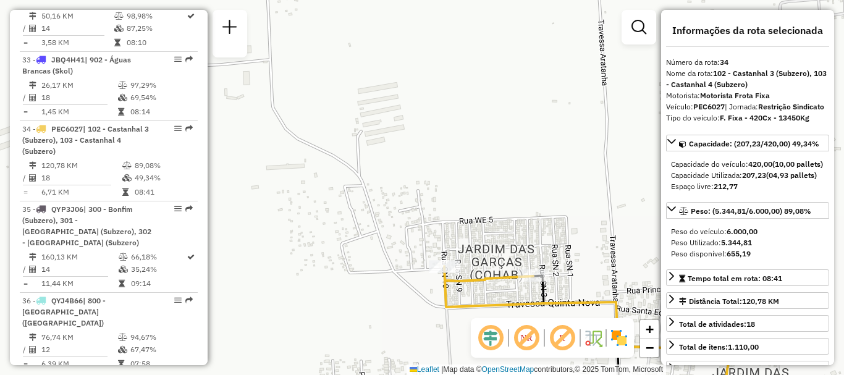
drag, startPoint x: 573, startPoint y: 277, endPoint x: 470, endPoint y: 238, distance: 110.3
click at [479, 243] on div "Janela de atendimento Grade de atendimento Capacidade Transportadoras Veículos …" at bounding box center [422, 187] width 844 height 375
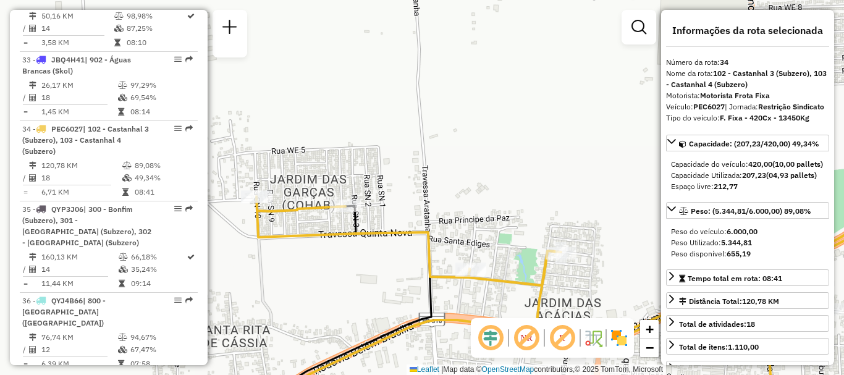
drag, startPoint x: 549, startPoint y: 246, endPoint x: 460, endPoint y: 170, distance: 117.0
click at [470, 180] on div "Janela de atendimento Grade de atendimento Capacidade Transportadoras Veículos …" at bounding box center [422, 187] width 844 height 375
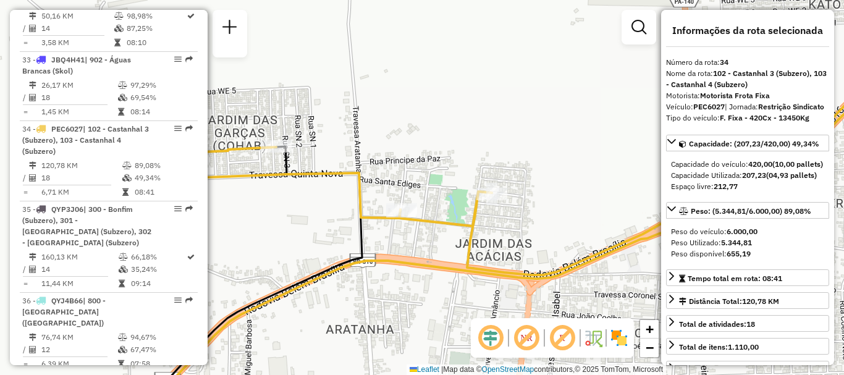
drag, startPoint x: 512, startPoint y: 252, endPoint x: 441, endPoint y: 136, distance: 136.2
click at [441, 136] on div "Janela de atendimento Grade de atendimento Capacidade Transportadoras Veículos …" at bounding box center [422, 187] width 844 height 375
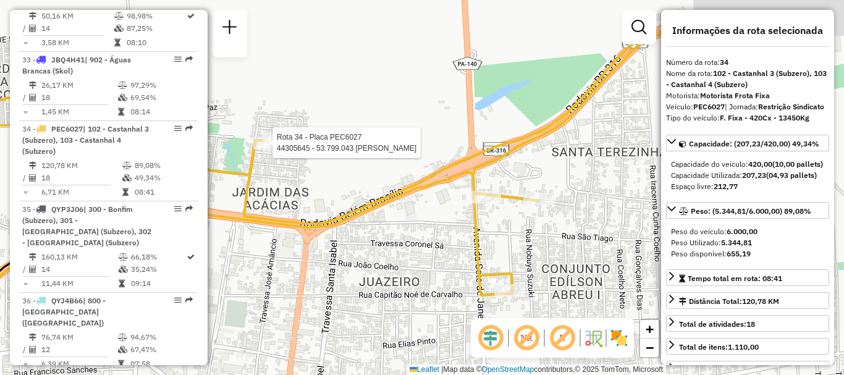
drag, startPoint x: 567, startPoint y: 184, endPoint x: 385, endPoint y: 270, distance: 201.5
click at [386, 269] on div "Rota 34 - Placa PEC6027 44305645 - 53.799.043 JOELMA DA SILVA RAMOS Janela de a…" at bounding box center [422, 187] width 844 height 375
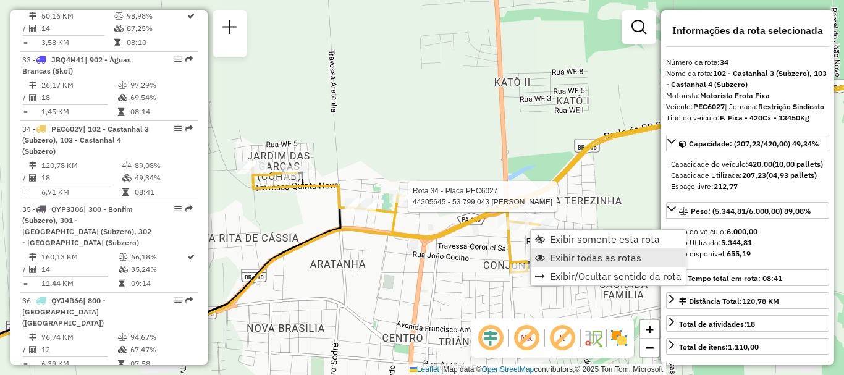
click at [561, 256] on span "Exibir todas as rotas" at bounding box center [595, 258] width 91 height 10
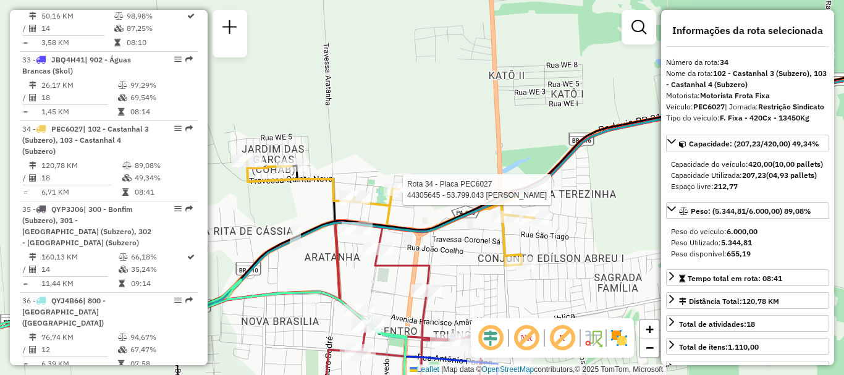
drag, startPoint x: 380, startPoint y: 270, endPoint x: 335, endPoint y: 219, distance: 67.8
click at [340, 226] on icon at bounding box center [403, 313] width 159 height 183
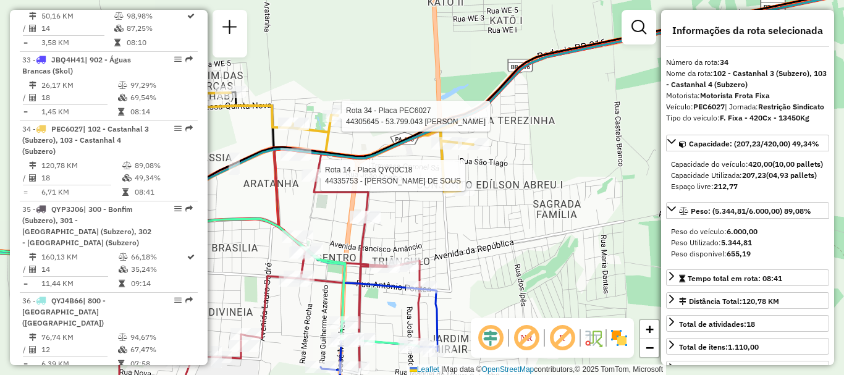
drag, startPoint x: 393, startPoint y: 267, endPoint x: 293, endPoint y: 157, distance: 148.3
click at [308, 169] on icon at bounding box center [270, 265] width 302 height 232
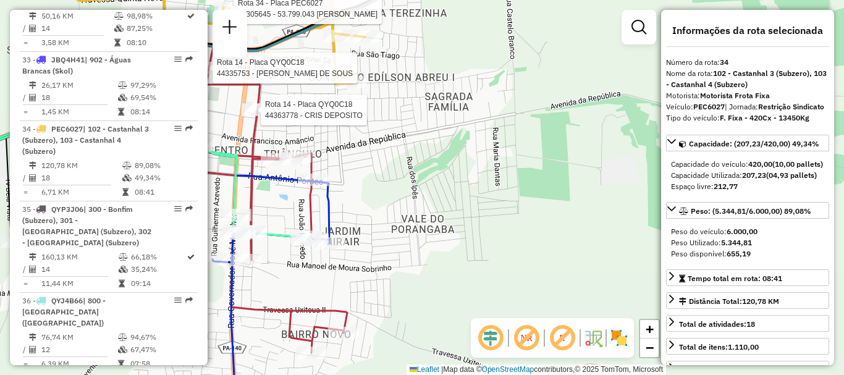
drag, startPoint x: 324, startPoint y: 263, endPoint x: 430, endPoint y: 226, distance: 112.0
click at [425, 227] on div "Rota 34 - Placa PEC6027 44305645 - 53.799.043 JOELMA DA SILVA RAMOS Rota 14 - P…" at bounding box center [422, 187] width 844 height 375
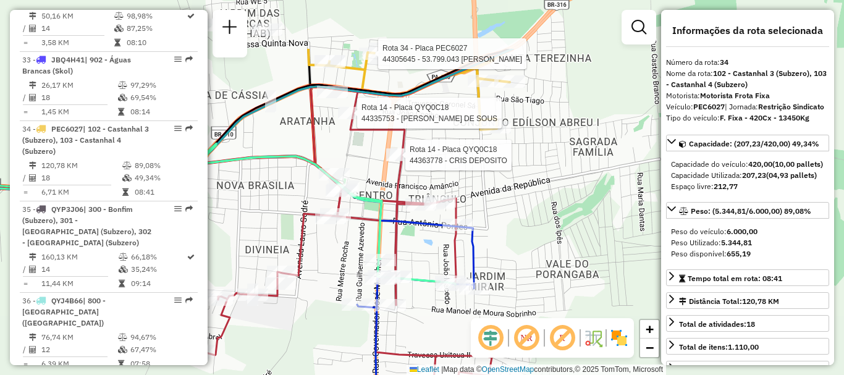
drag, startPoint x: 475, startPoint y: 153, endPoint x: 524, endPoint y: 276, distance: 132.5
click at [524, 276] on div "Rota 34 - Placa PEC6027 44305645 - 53.799.043 JOELMA DA SILVA RAMOS Rota 14 - P…" at bounding box center [422, 187] width 844 height 375
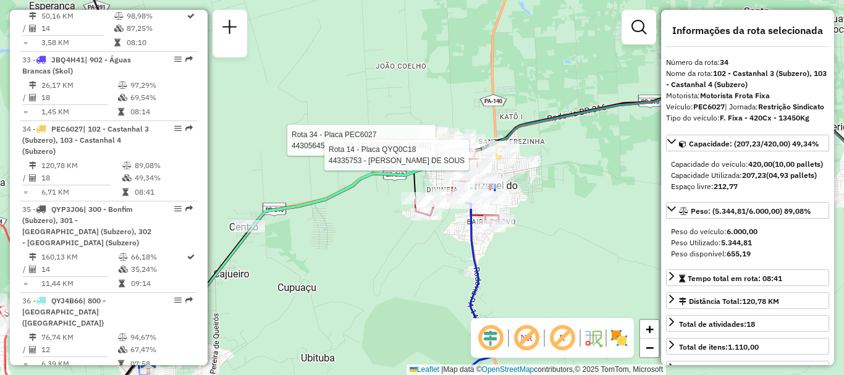
drag, startPoint x: 310, startPoint y: 288, endPoint x: 582, endPoint y: 249, distance: 275.3
click at [504, 270] on div "Rota 34 - Placa PEC6027 44305645 - 53.799.043 JOELMA DA SILVA RAMOS Rota 14 - P…" at bounding box center [422, 187] width 844 height 375
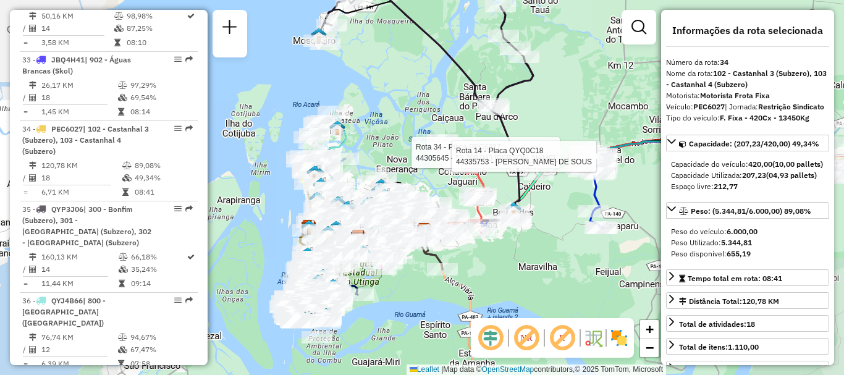
drag, startPoint x: 398, startPoint y: 293, endPoint x: 418, endPoint y: 287, distance: 20.7
click at [420, 289] on div "Rota 34 - Placa PEC6027 44305645 - 53.799.043 JOELMA DA SILVA RAMOS Rota 14 - P…" at bounding box center [422, 187] width 844 height 375
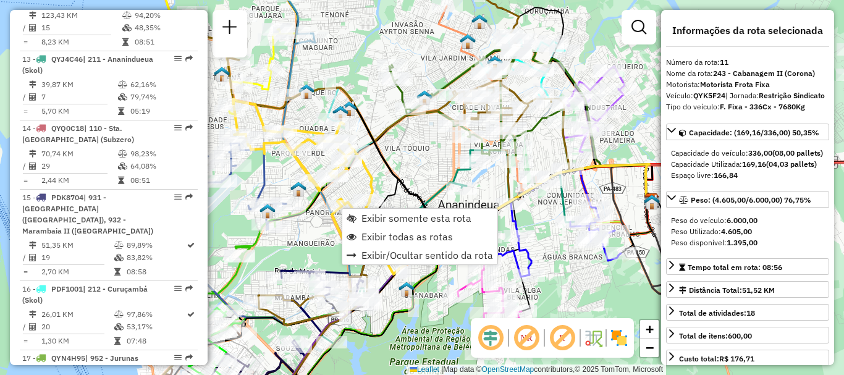
scroll to position [1242, 0]
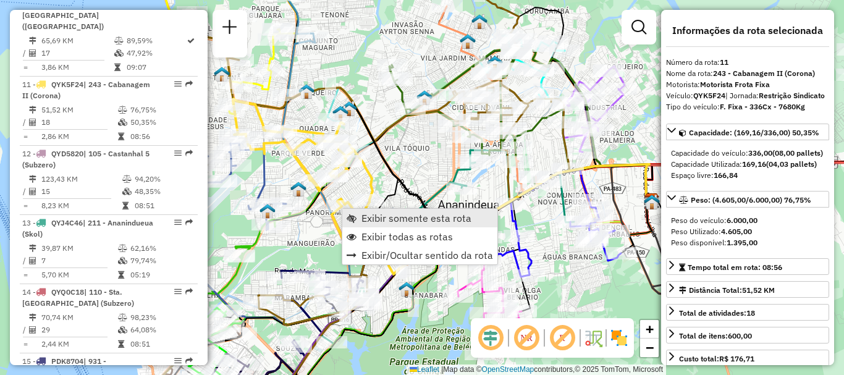
click at [373, 220] on span "Exibir somente esta rota" at bounding box center [416, 218] width 110 height 10
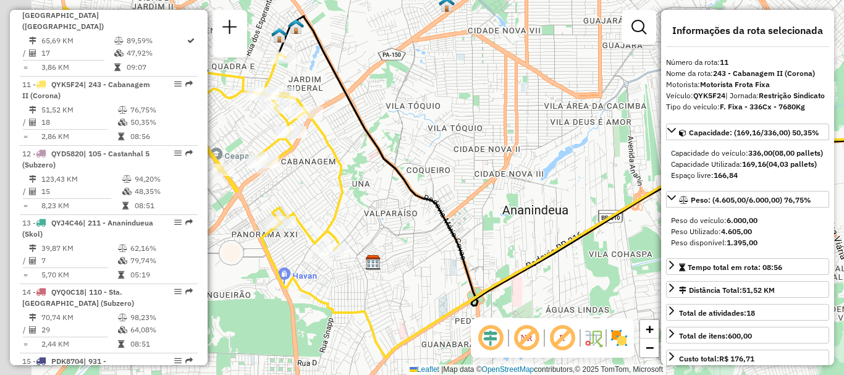
drag, startPoint x: 339, startPoint y: 247, endPoint x: 461, endPoint y: 225, distance: 124.2
click at [426, 236] on div "Janela de atendimento Grade de atendimento Capacidade Transportadoras Veículos …" at bounding box center [422, 187] width 844 height 375
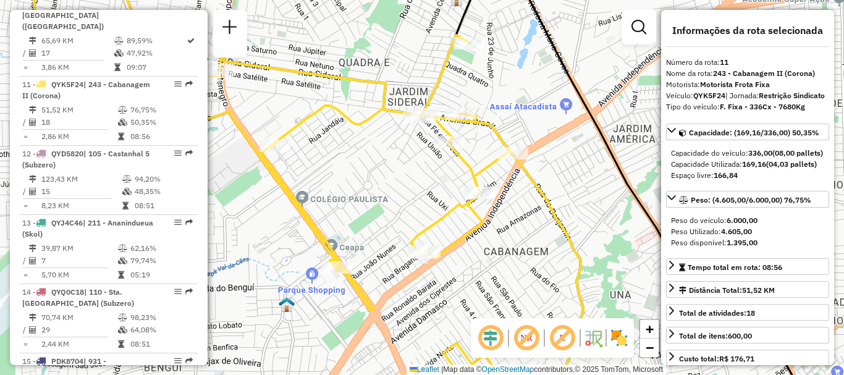
drag, startPoint x: 497, startPoint y: 244, endPoint x: 406, endPoint y: 138, distance: 140.2
click at [406, 138] on div "Rota 11 - Placa QYK5F24 44365734 - WALDENICE COSTA Janela de atendimento Grade …" at bounding box center [422, 187] width 844 height 375
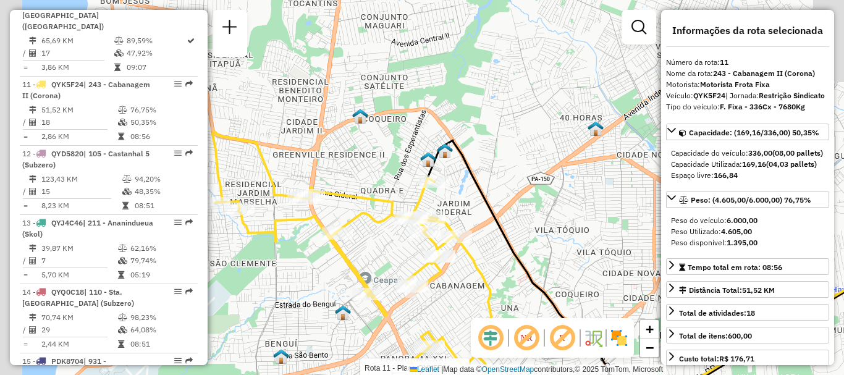
drag, startPoint x: 403, startPoint y: 214, endPoint x: 449, endPoint y: 324, distance: 118.5
click at [449, 322] on div "Rota 11 - Placa QYK5F24 44365734 - WALDENICE COSTA Janela de atendimento Grade …" at bounding box center [422, 187] width 844 height 375
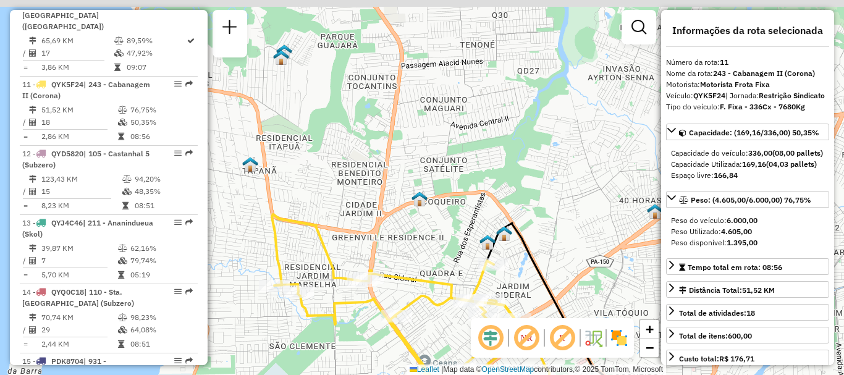
drag, startPoint x: 378, startPoint y: 254, endPoint x: 478, endPoint y: 336, distance: 128.6
click at [462, 328] on icon at bounding box center [411, 335] width 279 height 242
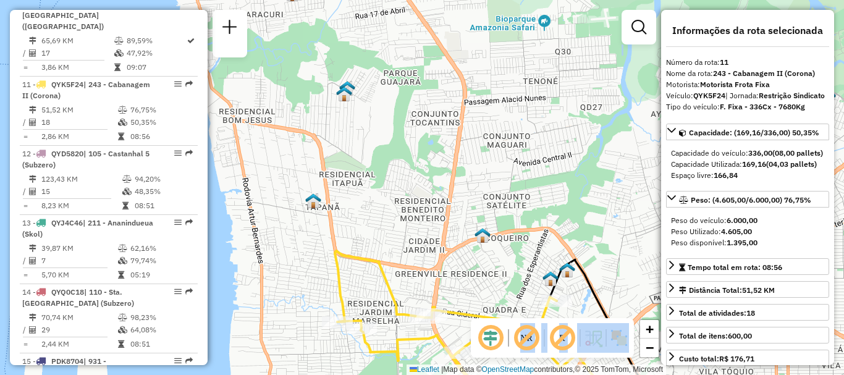
drag, startPoint x: 520, startPoint y: 319, endPoint x: 452, endPoint y: 207, distance: 130.6
click at [453, 207] on hb-router-mapa "Informações da Sessão 1276740 - 16/09/2025 Criação: 15/09/2025 22:33 Desbloquea…" at bounding box center [422, 187] width 844 height 375
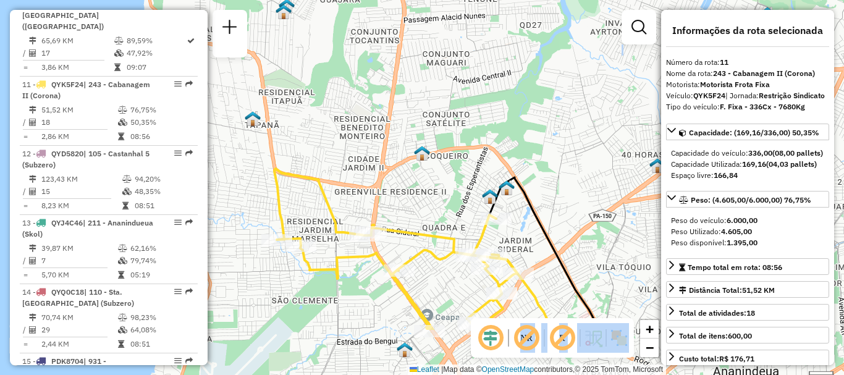
drag, startPoint x: 463, startPoint y: 209, endPoint x: 427, endPoint y: 156, distance: 65.0
click at [427, 156] on img at bounding box center [422, 153] width 16 height 16
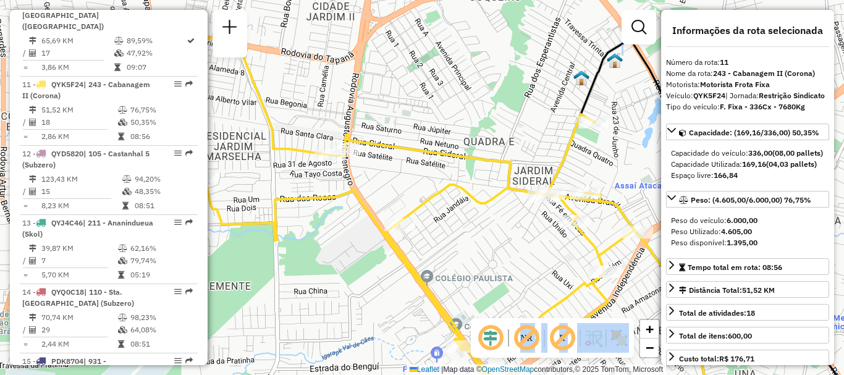
drag, startPoint x: 381, startPoint y: 120, endPoint x: 539, endPoint y: 65, distance: 167.7
click at [484, 76] on div "Rota 11 - Placa QYK5F24 44365734 - WALDENICE COSTA Janela de atendimento Grade …" at bounding box center [422, 187] width 844 height 375
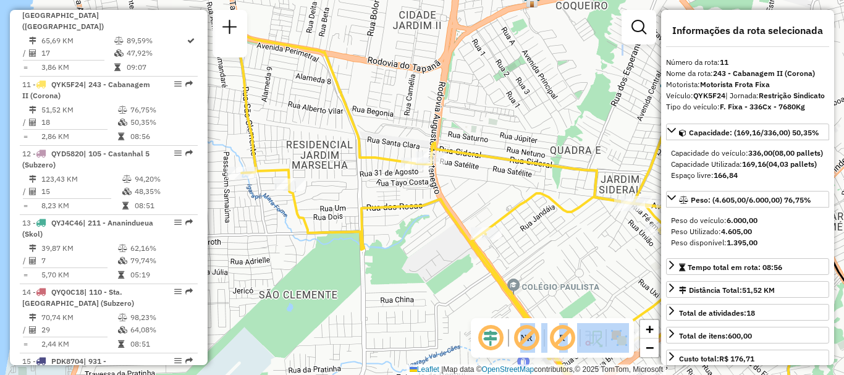
drag, startPoint x: 512, startPoint y: 120, endPoint x: 523, endPoint y: 132, distance: 16.6
click at [523, 132] on div "Rota 11 - Placa QYK5F24 44365734 - WALDENICE COSTA Janela de atendimento Grade …" at bounding box center [422, 187] width 844 height 375
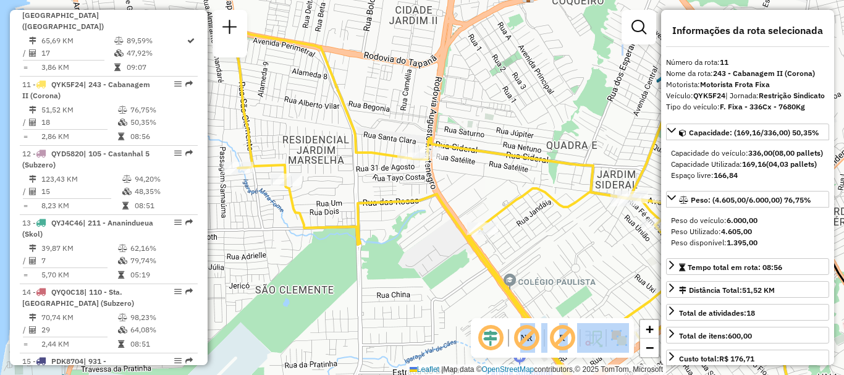
drag, startPoint x: 530, startPoint y: 175, endPoint x: 433, endPoint y: 74, distance: 141.2
click at [469, 107] on div "Rota 11 - Placa QYK5F24 44365734 - WALDENICE COSTA Janela de atendimento Grade …" at bounding box center [422, 187] width 844 height 375
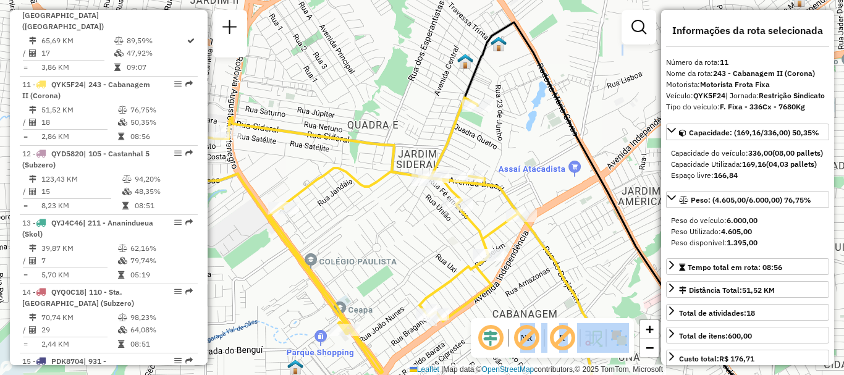
drag, startPoint x: 508, startPoint y: 130, endPoint x: 345, endPoint y: 216, distance: 183.8
click at [345, 215] on icon at bounding box center [314, 244] width 556 height 450
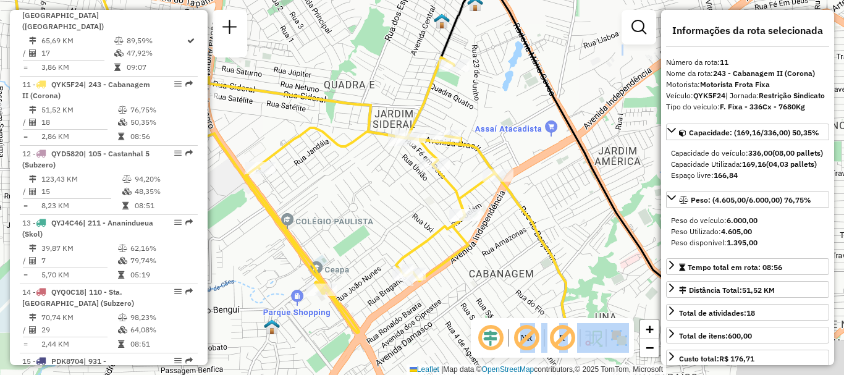
drag, startPoint x: 353, startPoint y: 159, endPoint x: 375, endPoint y: 108, distance: 55.7
click at [370, 114] on icon at bounding box center [289, 154] width 557 height 378
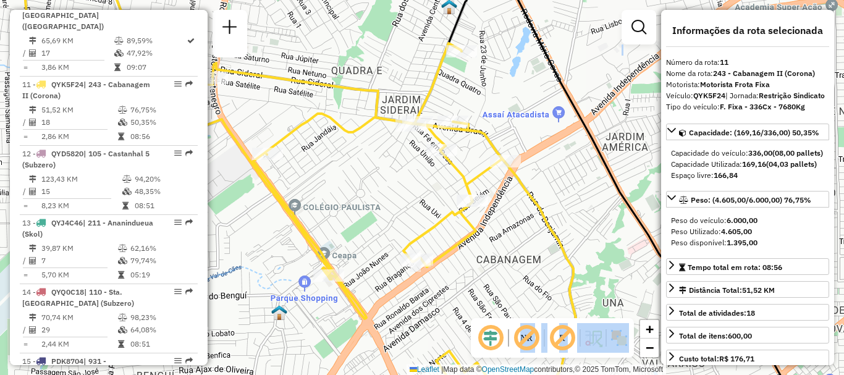
drag, startPoint x: 319, startPoint y: 104, endPoint x: 374, endPoint y: 132, distance: 60.8
click at [374, 132] on div "Rota 11 - Placa QYK5F24 44365734 - WALDENICE COSTA Janela de atendimento Grade …" at bounding box center [422, 187] width 844 height 375
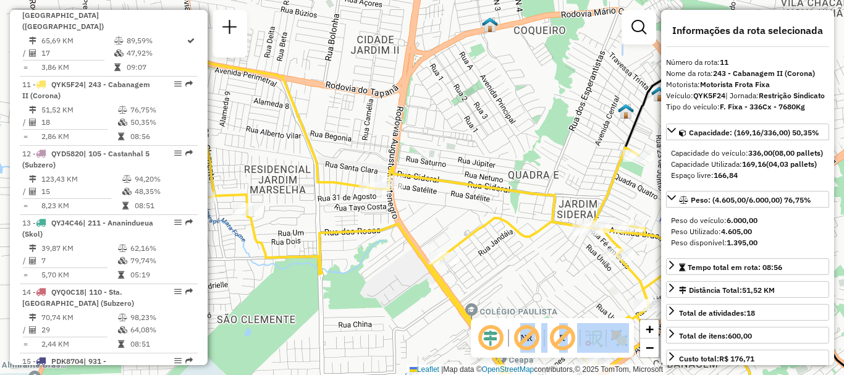
drag, startPoint x: 466, startPoint y: 146, endPoint x: 617, endPoint y: 205, distance: 162.6
click at [584, 216] on div "Rota 11 - Placa QYK5F24 44365734 - WALDENICE COSTA Janela de atendimento Grade …" at bounding box center [422, 187] width 844 height 375
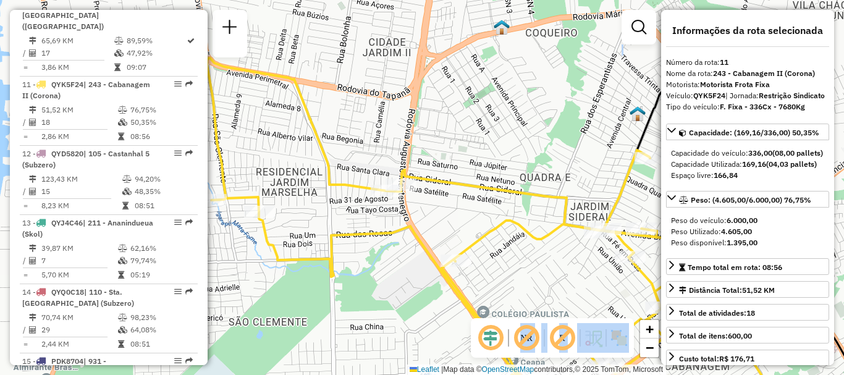
click at [619, 203] on icon at bounding box center [485, 272] width 557 height 428
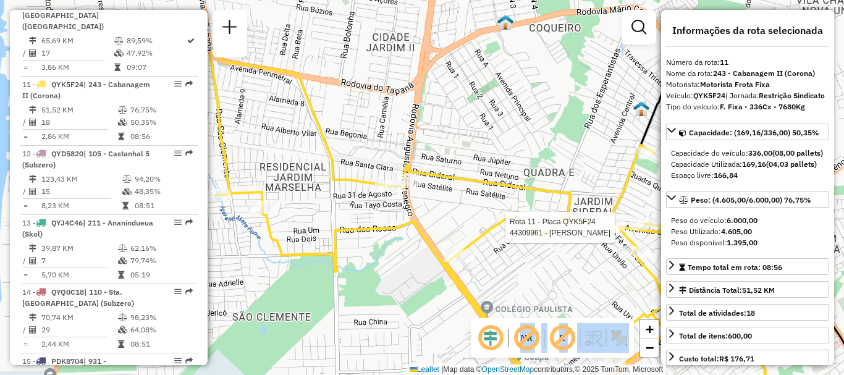
drag, startPoint x: 630, startPoint y: 197, endPoint x: 646, endPoint y: 196, distance: 15.5
click at [631, 197] on div "Rota 11 - Placa QYK5F24 44365734 - WALDENICE COSTA Rota 11 - Placa QYK5F24 4430…" at bounding box center [422, 187] width 844 height 375
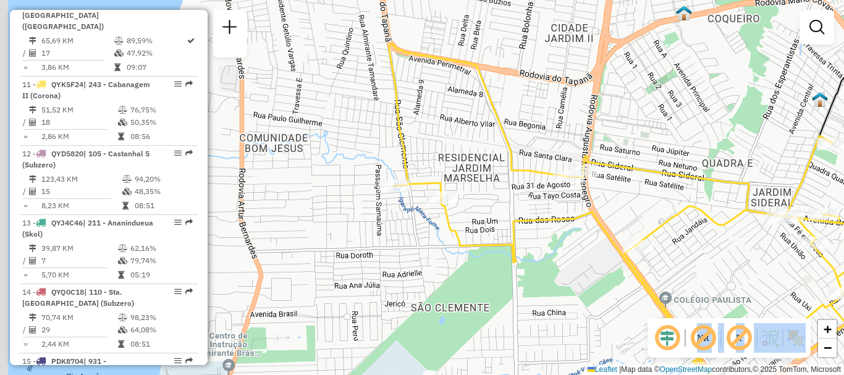
drag, startPoint x: 299, startPoint y: 292, endPoint x: 478, endPoint y: 282, distance: 178.8
click at [478, 282] on div "Janela de atendimento Grade de atendimento Capacidade Transportadoras Veículos …" at bounding box center [422, 187] width 844 height 375
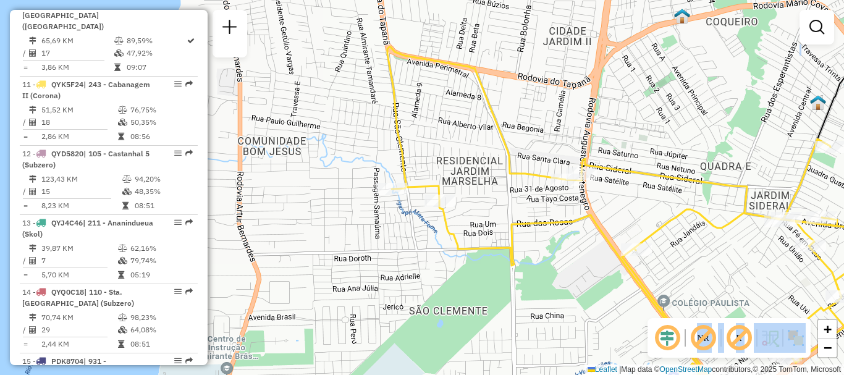
drag, startPoint x: 666, startPoint y: 164, endPoint x: 537, endPoint y: 197, distance: 133.4
click at [559, 193] on div "Janela de atendimento Grade de atendimento Capacidade Transportadoras Veículos …" at bounding box center [422, 187] width 844 height 375
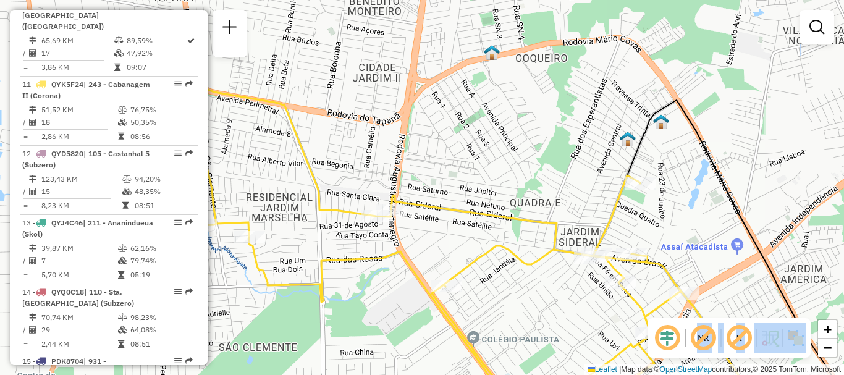
drag, startPoint x: 549, startPoint y: 143, endPoint x: 417, endPoint y: 190, distance: 139.9
click at [417, 190] on div "Janela de atendimento Grade de atendimento Capacidade Transportadoras Veículos …" at bounding box center [422, 187] width 844 height 375
